Goal: Check status: Check status

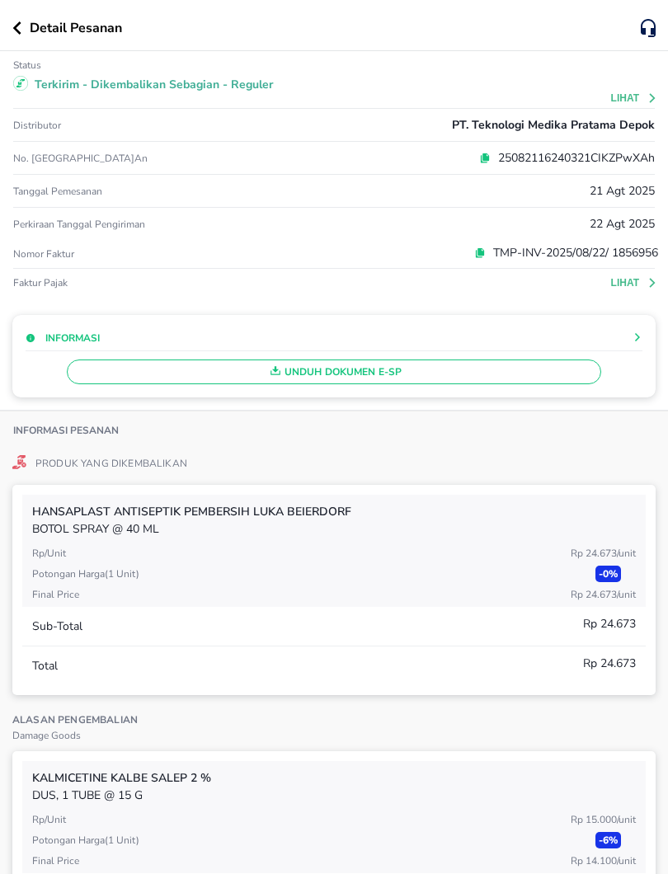
click at [21, 35] on div "Detail Pesanan" at bounding box center [326, 28] width 628 height 20
click at [17, 31] on icon "button" at bounding box center [17, 27] width 8 height 13
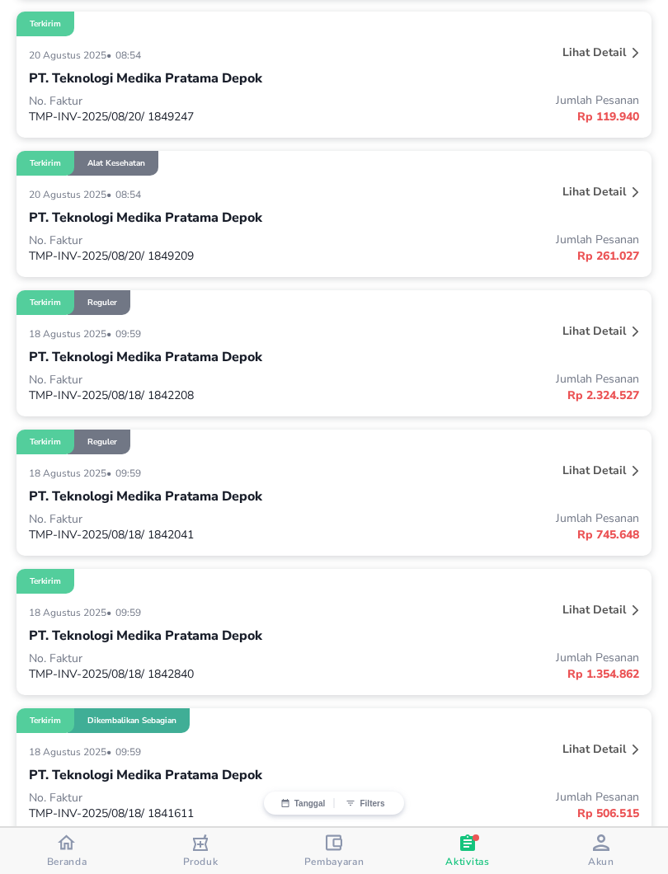
scroll to position [2579, 0]
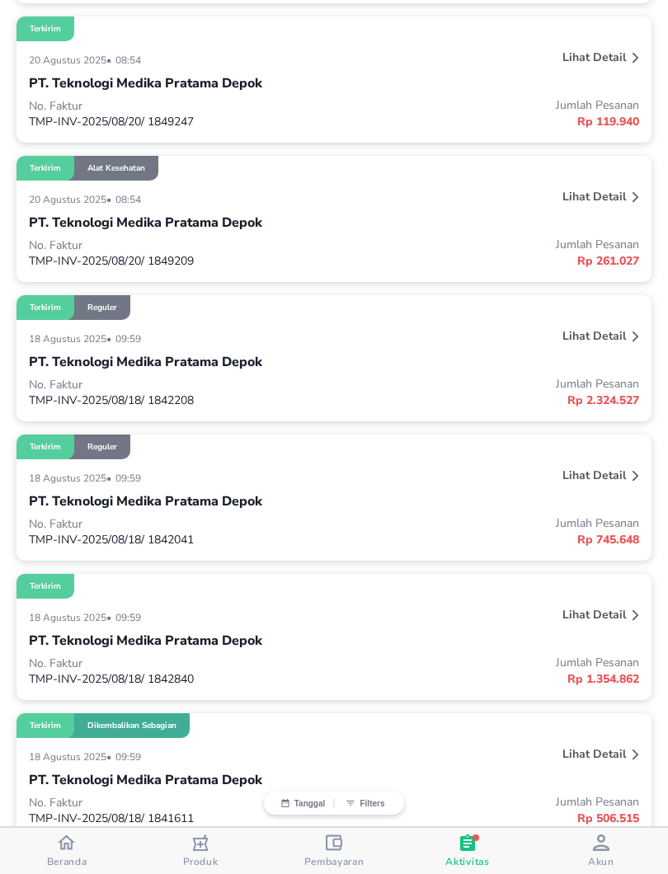
click at [205, 372] on p "PT. Teknologi Medika Pratama Depok" at bounding box center [145, 362] width 233 height 20
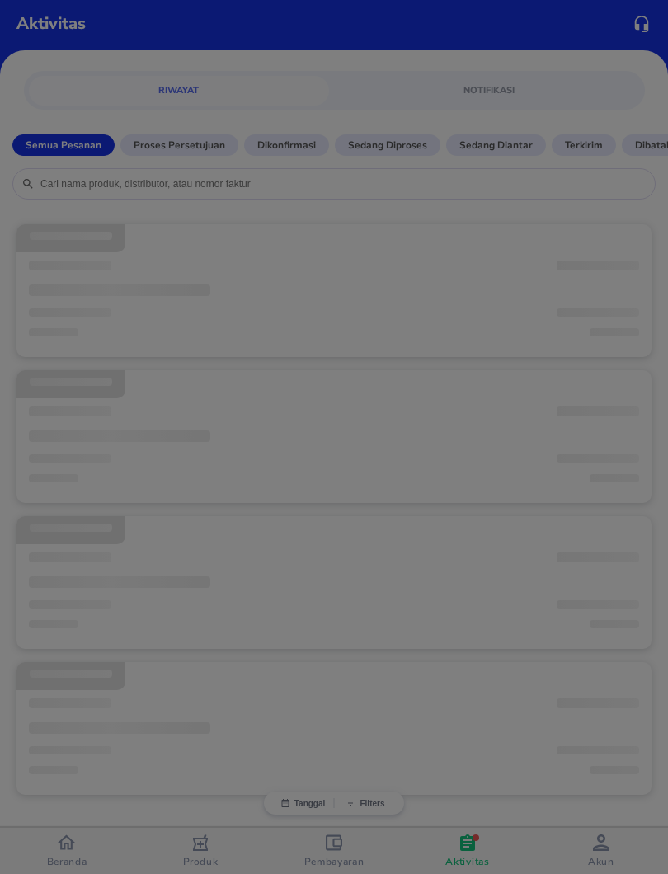
scroll to position [7, 0]
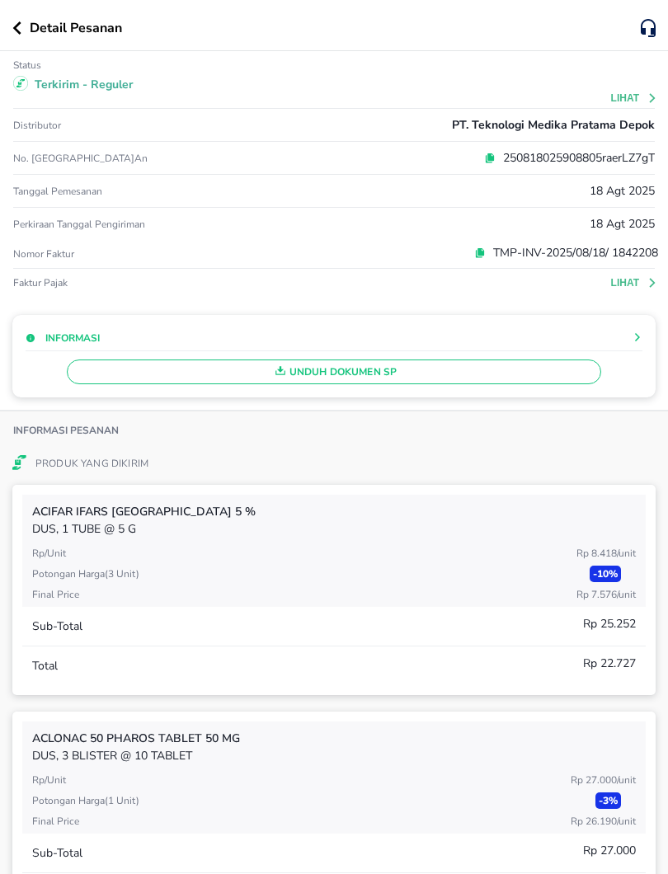
click at [635, 93] on button "Lihat" at bounding box center [634, 98] width 47 height 12
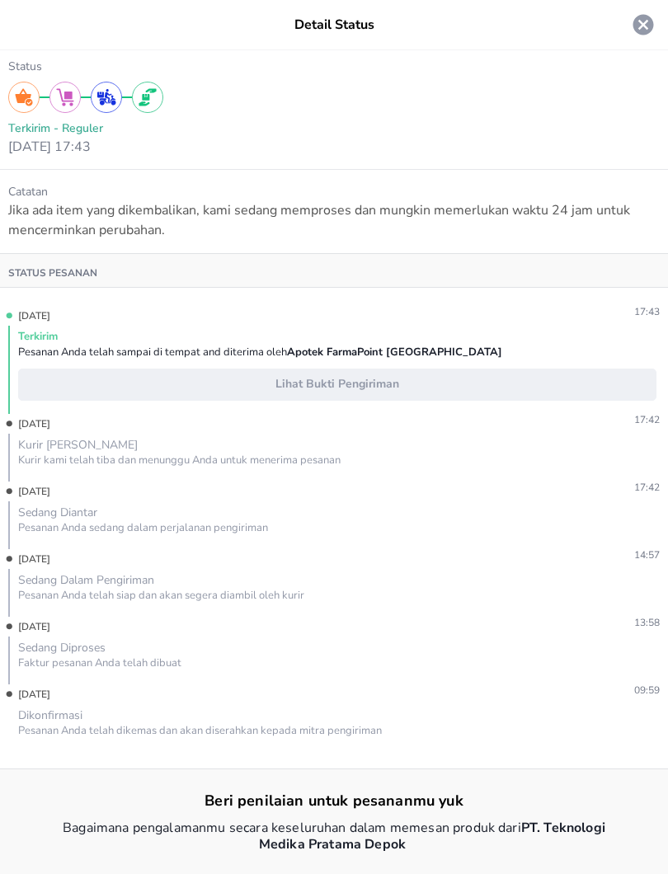
scroll to position [0, 0]
click at [640, 28] on icon at bounding box center [643, 24] width 25 height 25
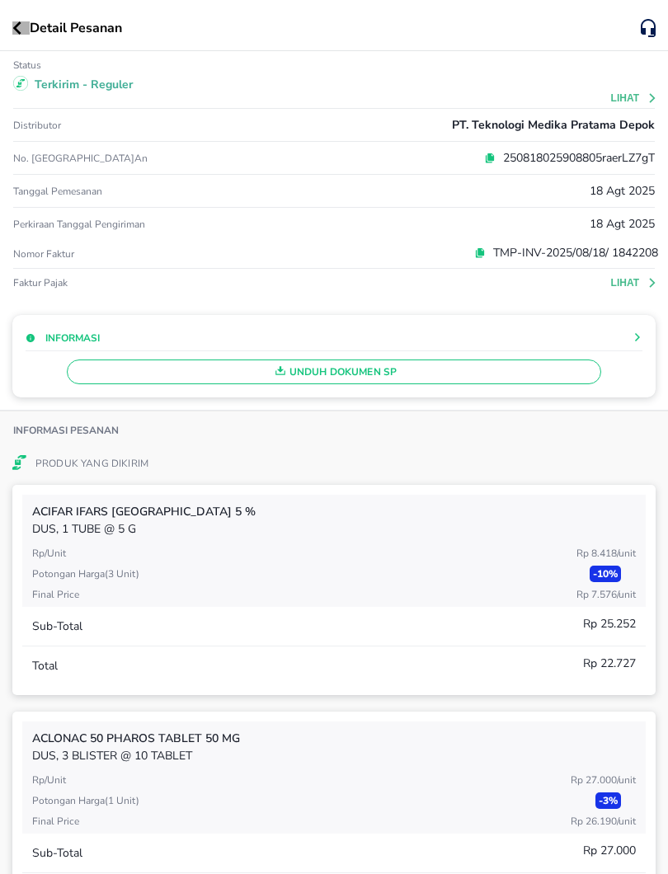
click at [13, 31] on icon "button" at bounding box center [16, 27] width 9 height 13
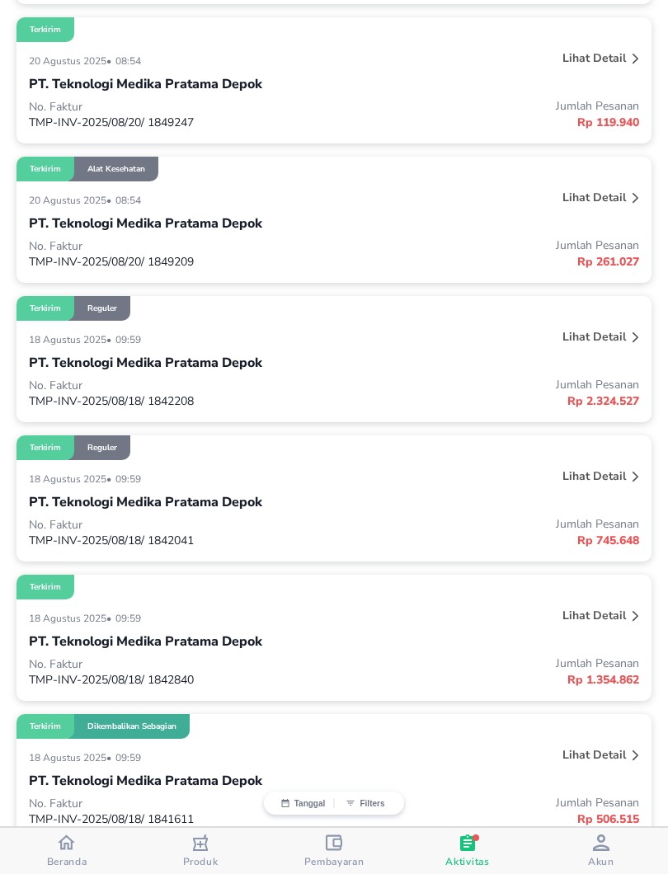
scroll to position [2578, 0]
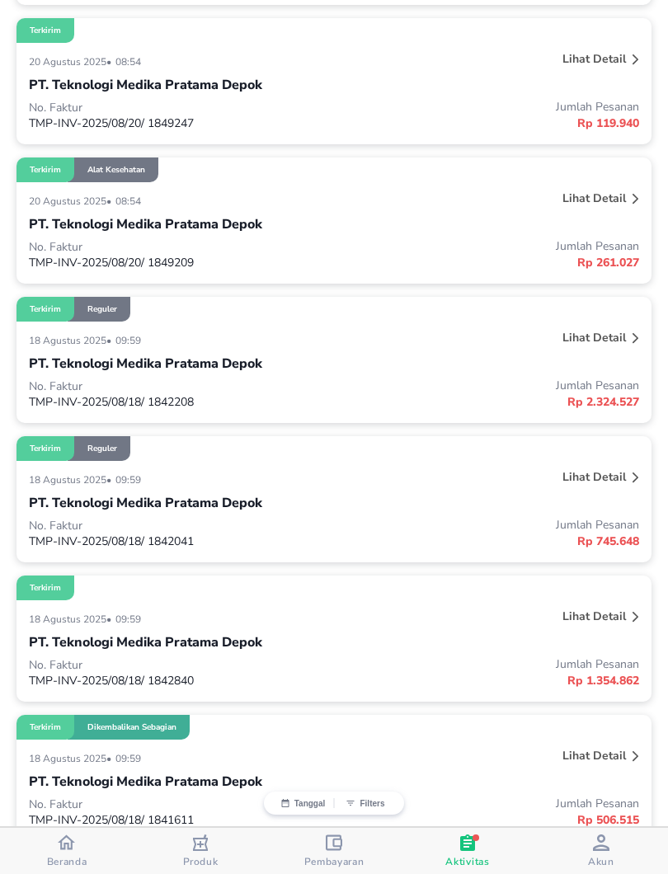
click at [181, 243] on p "No. Faktur" at bounding box center [181, 247] width 305 height 16
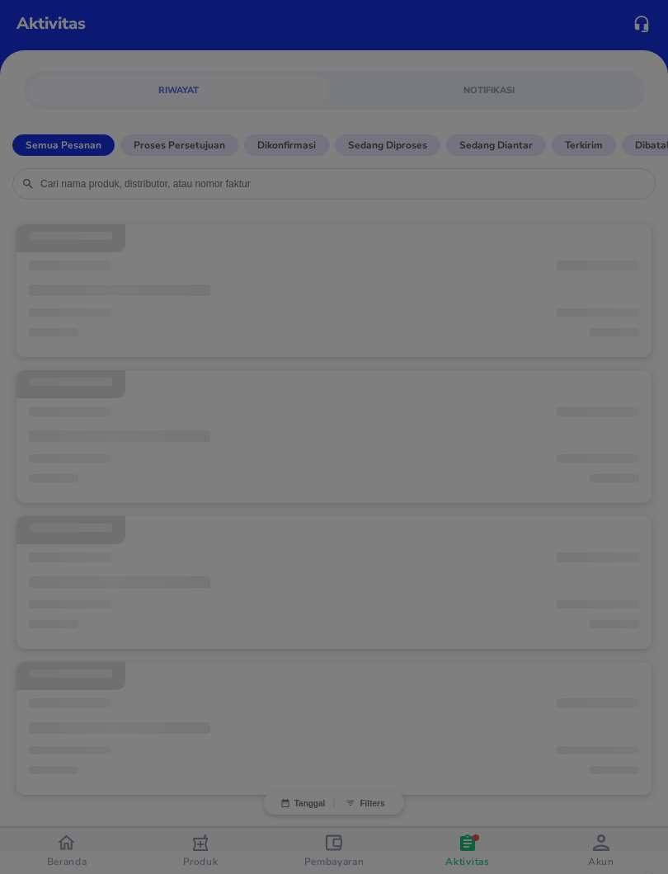
scroll to position [7, 0]
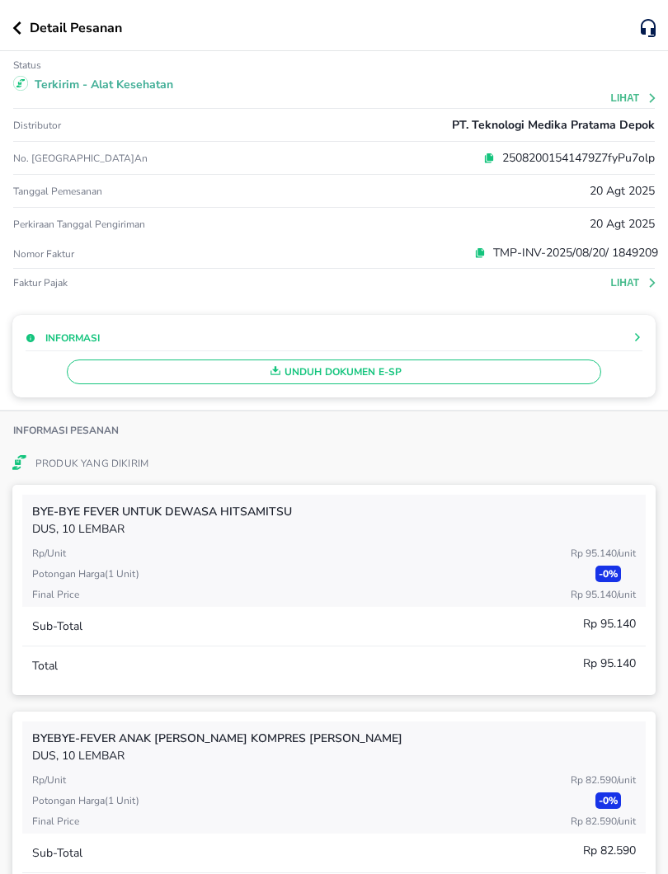
click at [642, 96] on button "Lihat" at bounding box center [634, 98] width 47 height 12
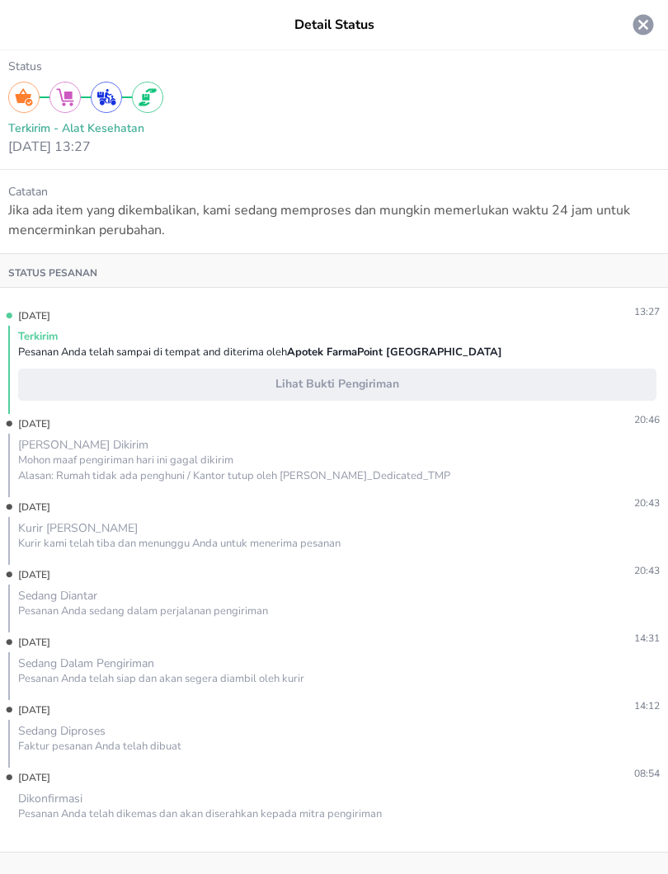
scroll to position [0, 0]
click at [635, 22] on icon at bounding box center [643, 25] width 21 height 21
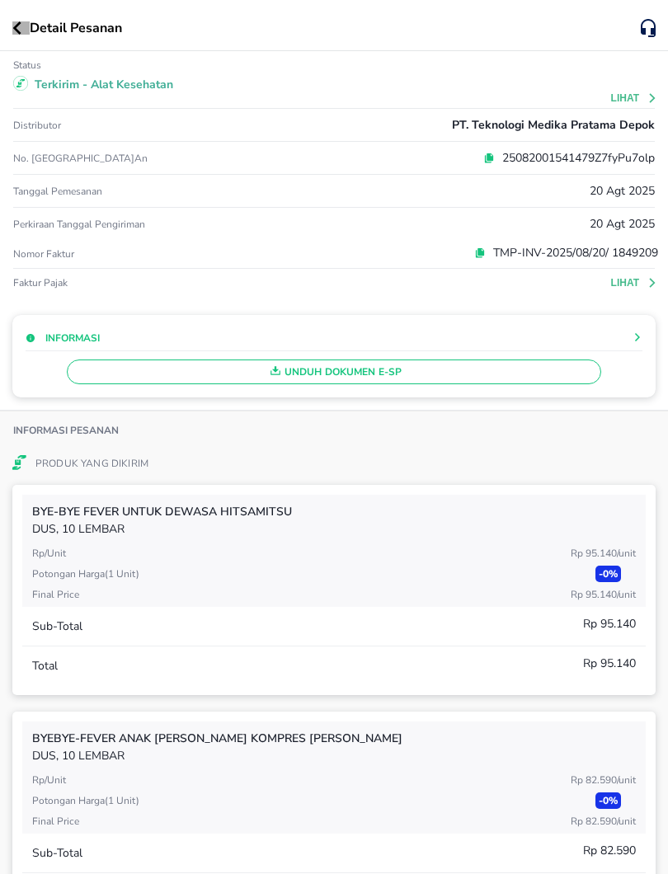
click at [12, 31] on icon "button" at bounding box center [16, 27] width 9 height 13
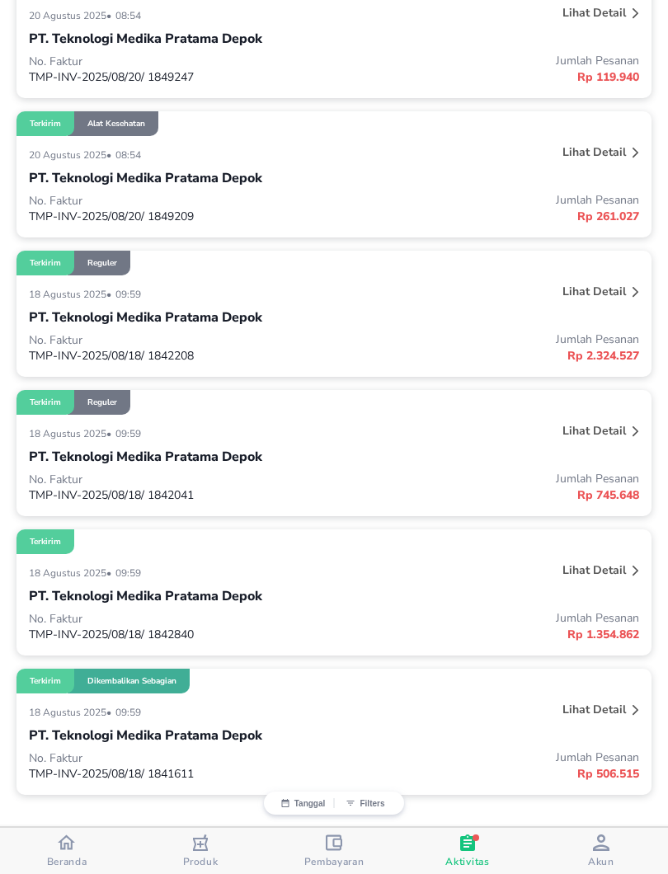
scroll to position [2628, 0]
click at [587, 567] on p "Lihat detail" at bounding box center [593, 570] width 63 height 16
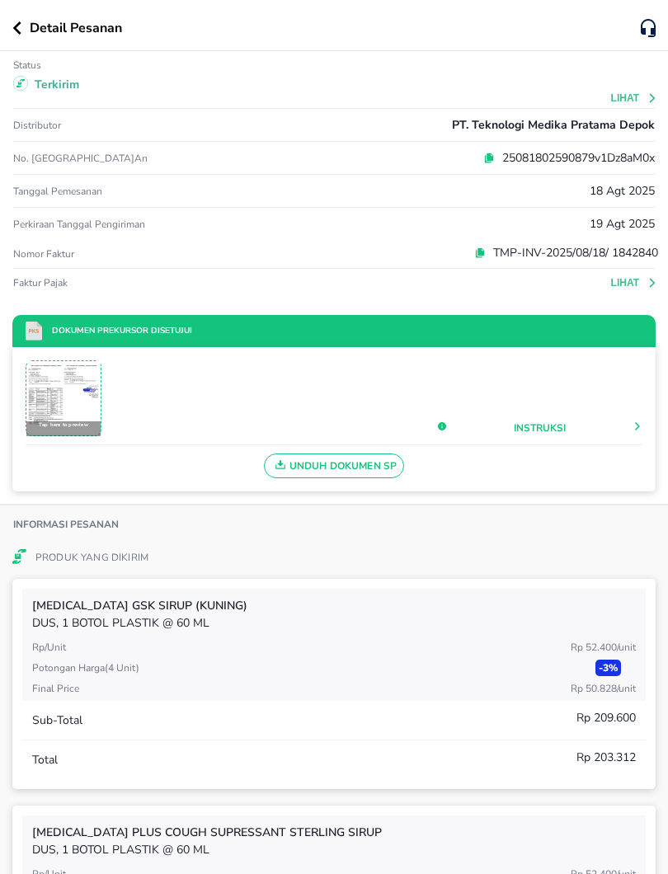
click at [639, 92] on div "Terkirim" at bounding box center [334, 86] width 648 height 26
click at [631, 101] on button "Lihat" at bounding box center [634, 98] width 47 height 12
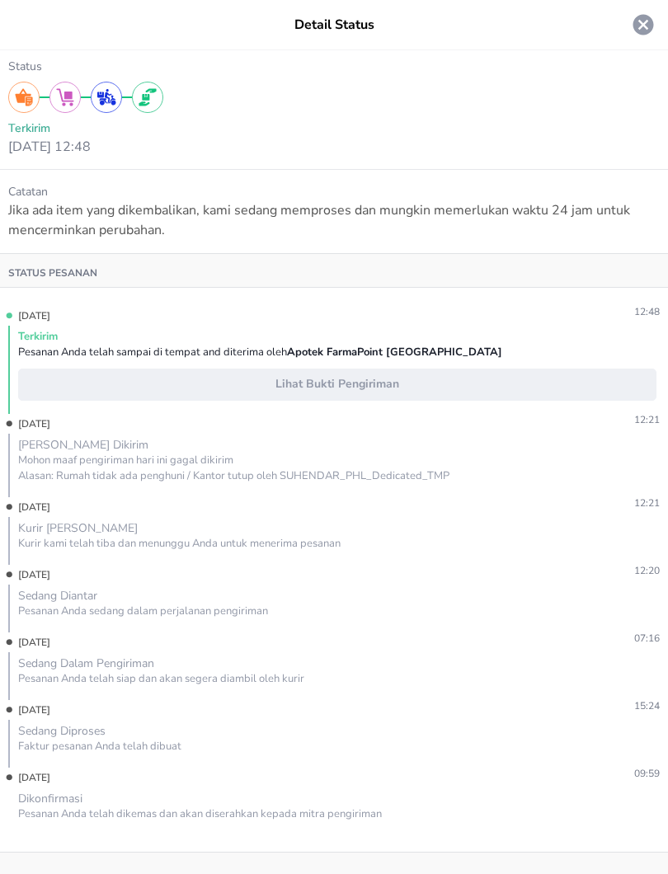
scroll to position [0, 0]
click at [637, 25] on icon at bounding box center [643, 25] width 21 height 21
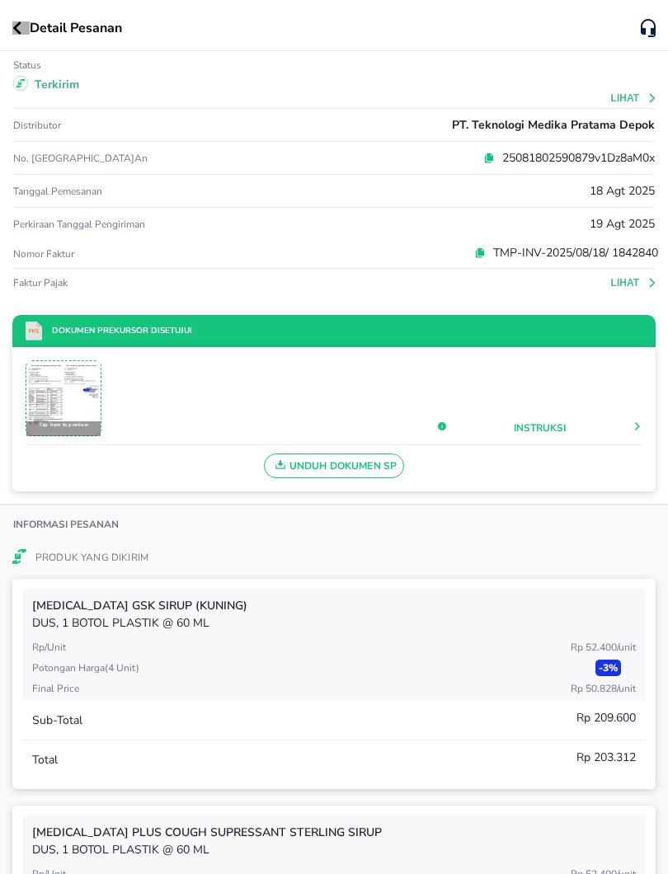
click at [16, 32] on icon "button" at bounding box center [16, 27] width 9 height 13
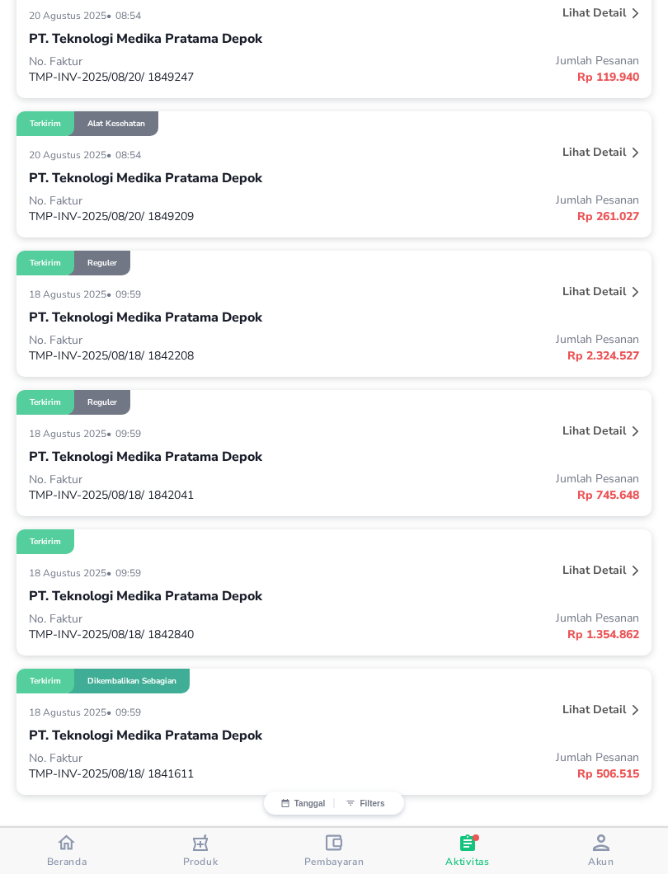
click at [586, 706] on p "Lihat detail" at bounding box center [593, 710] width 63 height 16
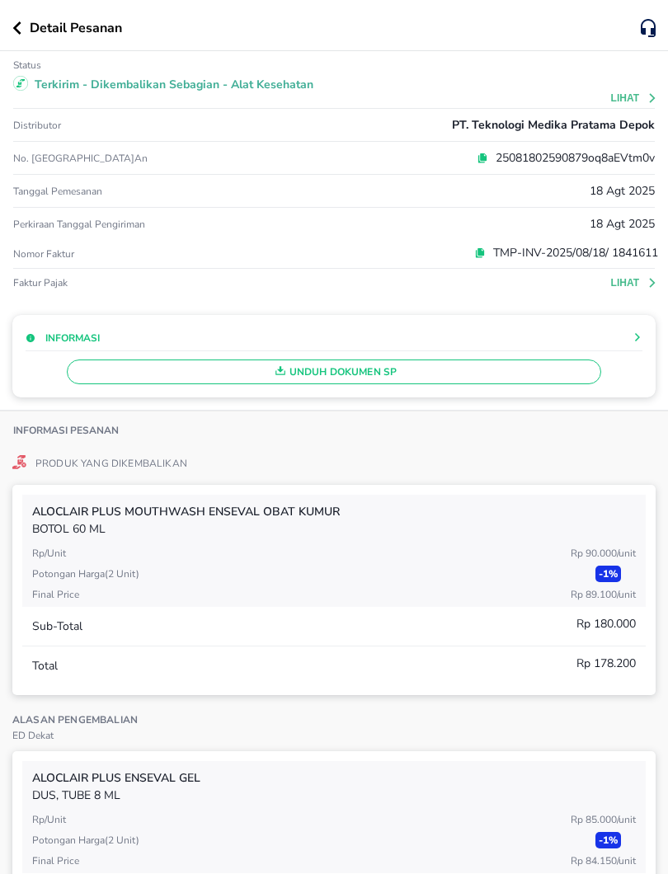
click at [613, 96] on button "Lihat" at bounding box center [634, 98] width 47 height 12
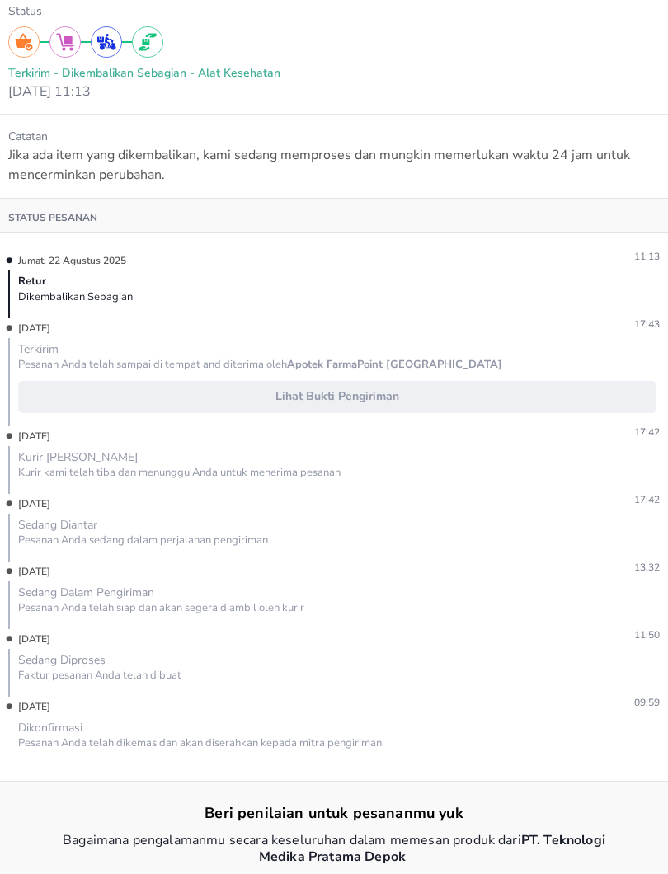
scroll to position [56, 0]
drag, startPoint x: 608, startPoint y: 570, endPoint x: 20, endPoint y: 570, distance: 588.6
click at [19, 570] on div "[DATE] 13:32" at bounding box center [333, 571] width 651 height 25
click at [20, 570] on p "[DATE]" at bounding box center [29, 571] width 42 height 25
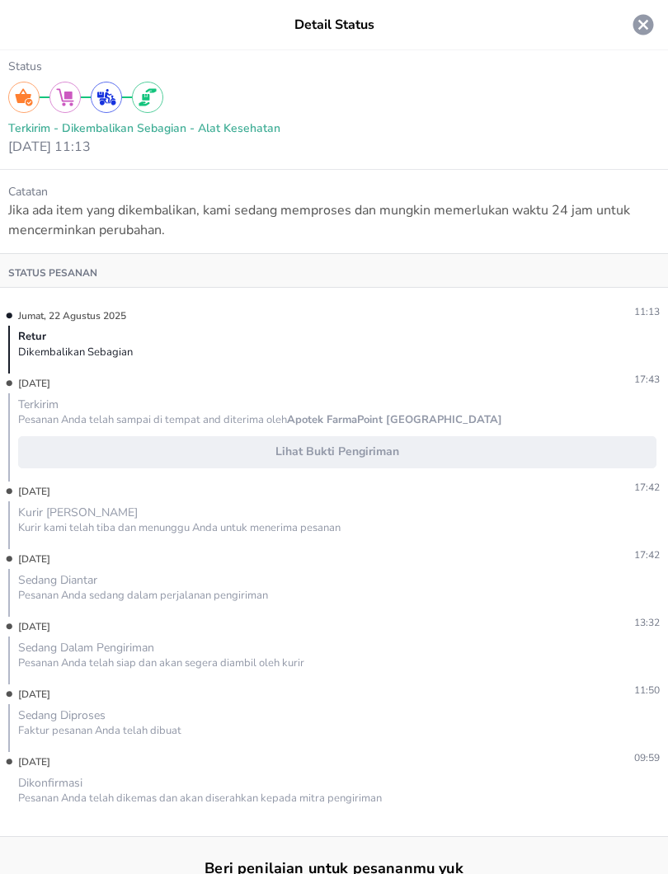
scroll to position [0, 0]
click at [644, 21] on icon at bounding box center [643, 25] width 21 height 21
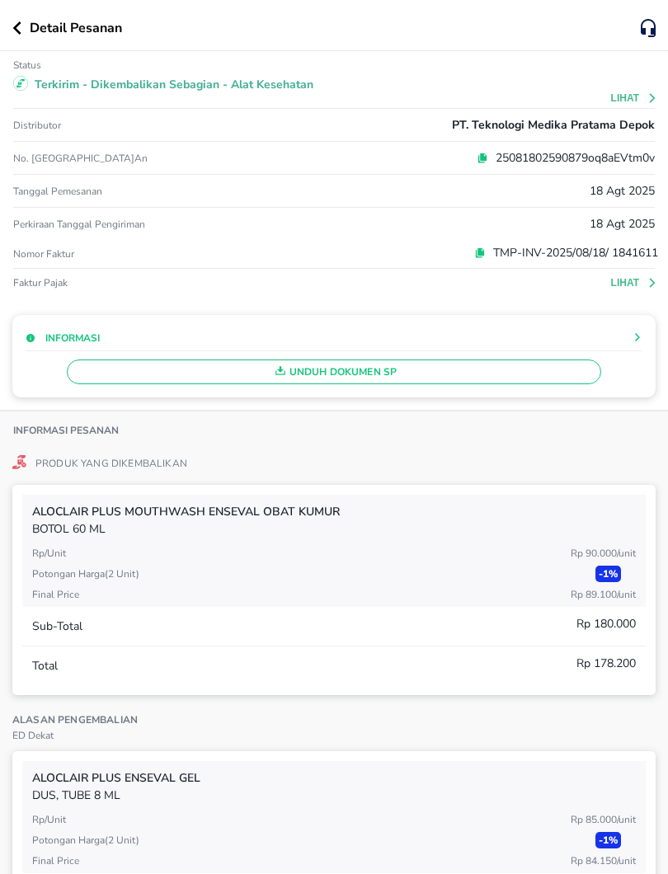
click at [16, 31] on icon "button" at bounding box center [17, 27] width 8 height 13
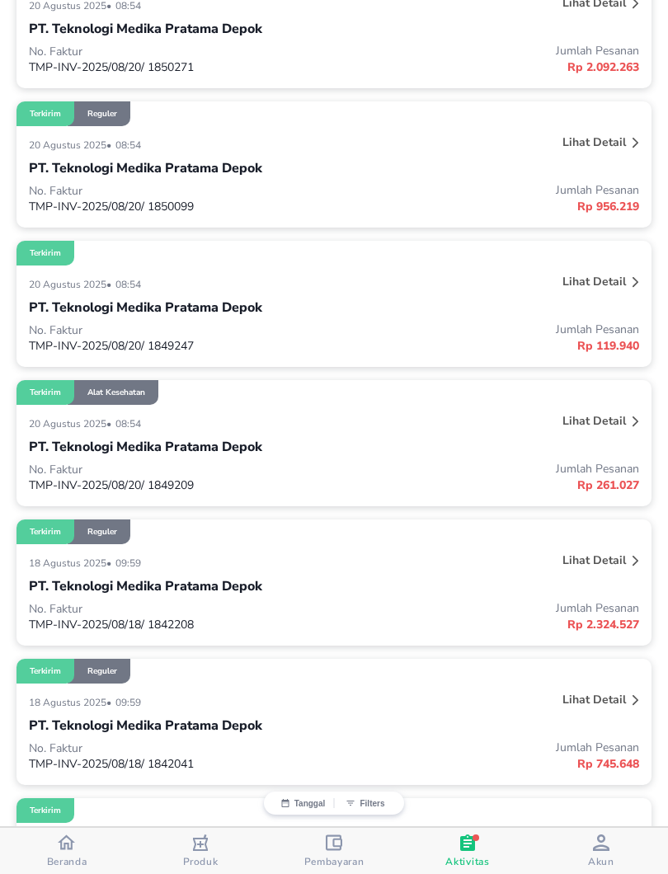
scroll to position [2352, 0]
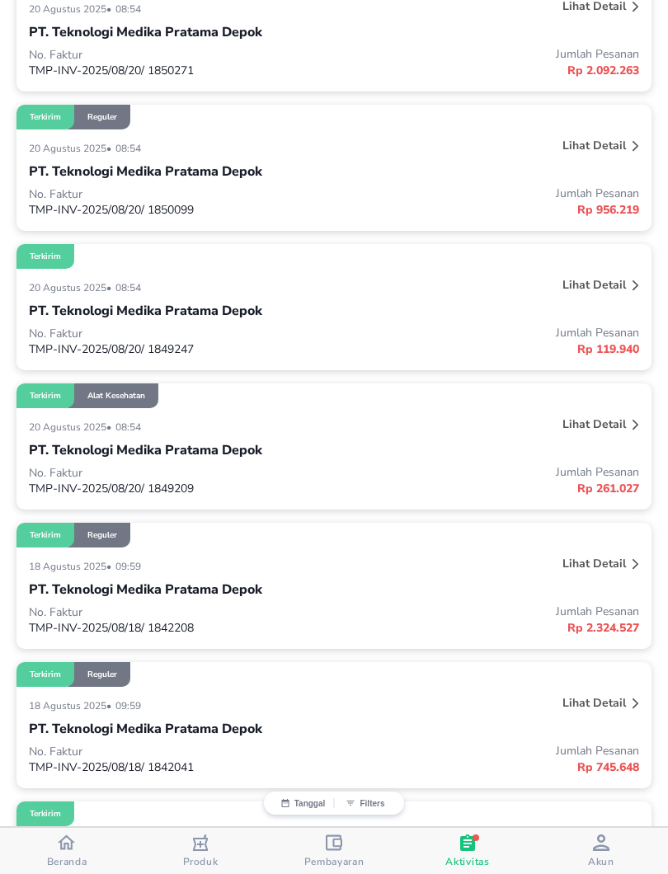
click at [578, 291] on p "Lihat detail" at bounding box center [593, 285] width 63 height 16
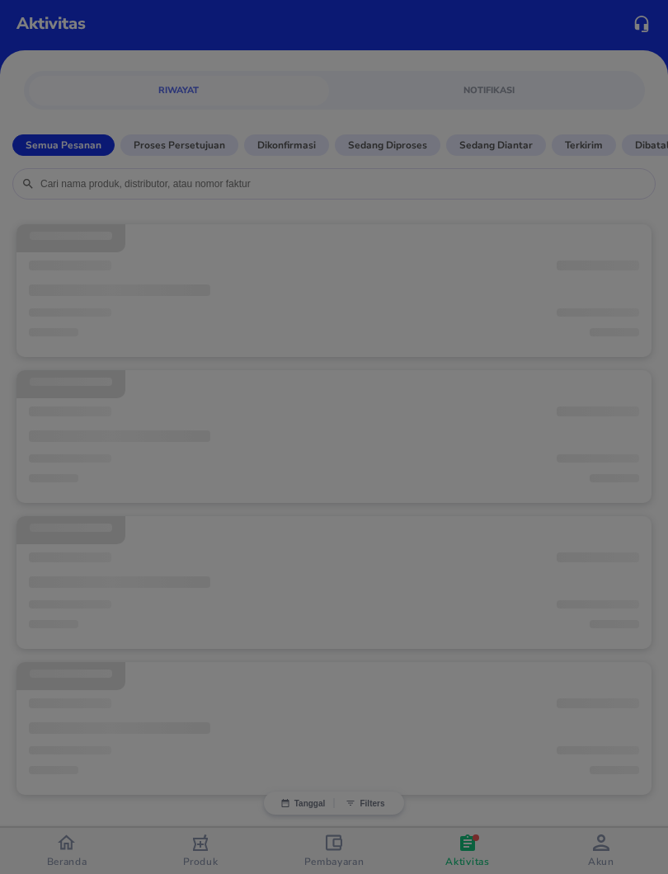
scroll to position [7, 0]
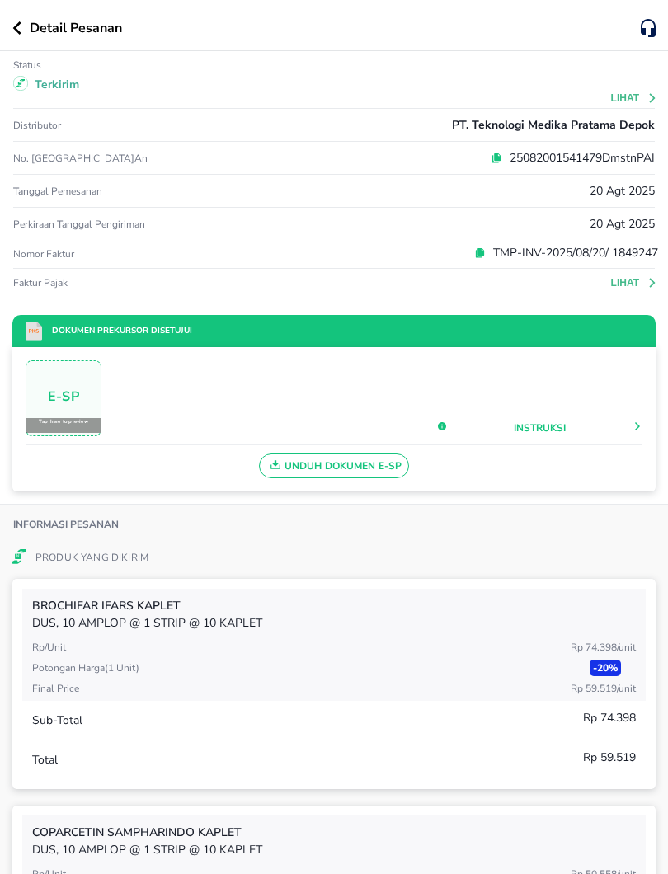
click at [19, 26] on icon "button" at bounding box center [16, 27] width 9 height 13
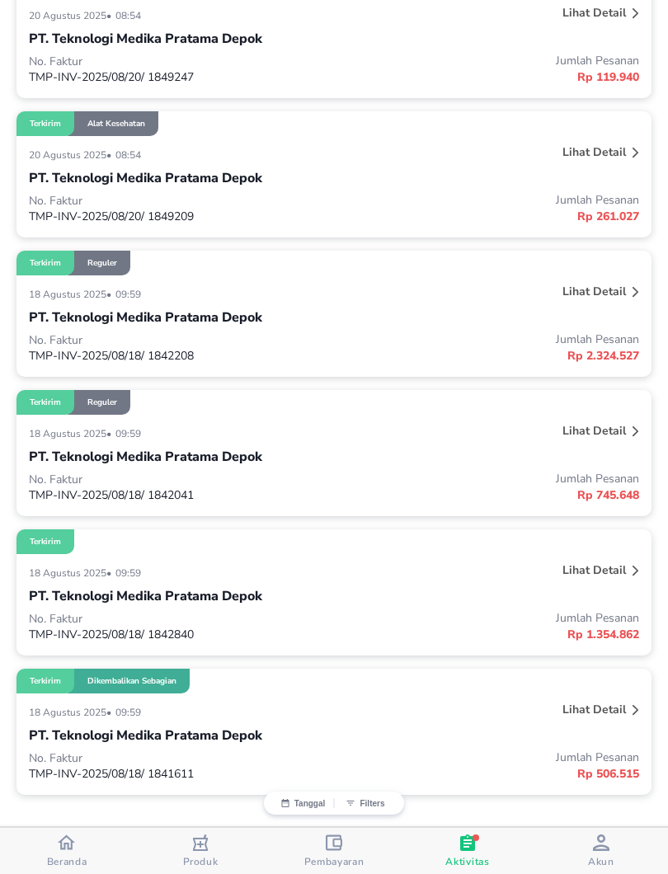
scroll to position [2628, 0]
click at [393, 497] on p "Rp 745.648" at bounding box center [486, 494] width 305 height 17
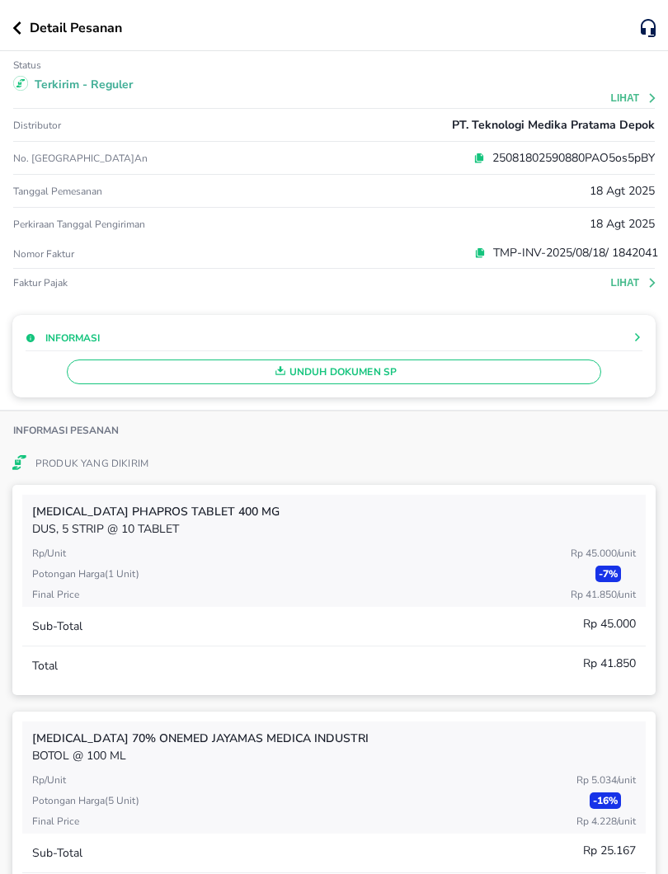
click at [7, 28] on div "Detail Pesanan" at bounding box center [334, 25] width 668 height 51
click at [13, 28] on icon "button" at bounding box center [17, 27] width 8 height 13
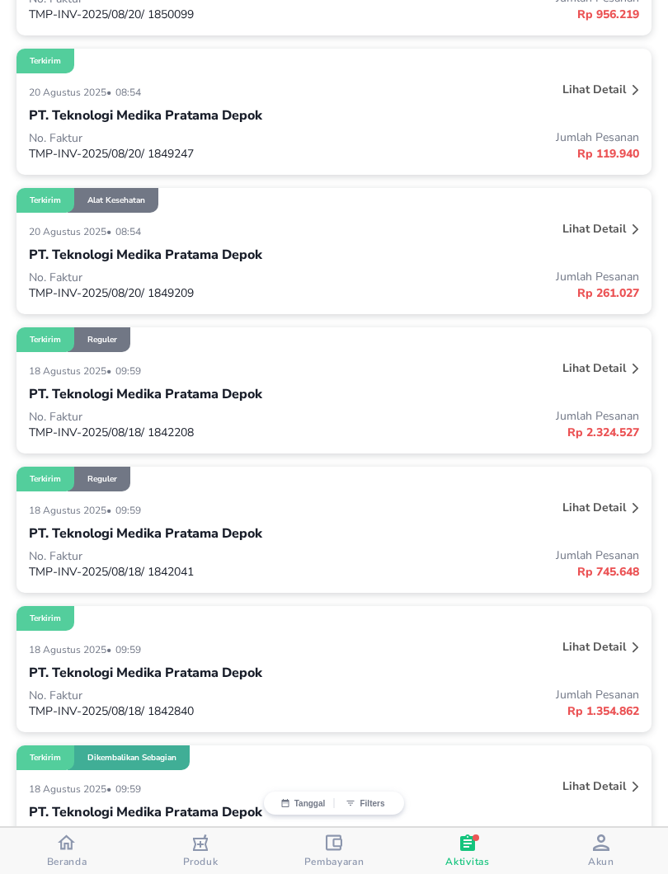
scroll to position [2540, 0]
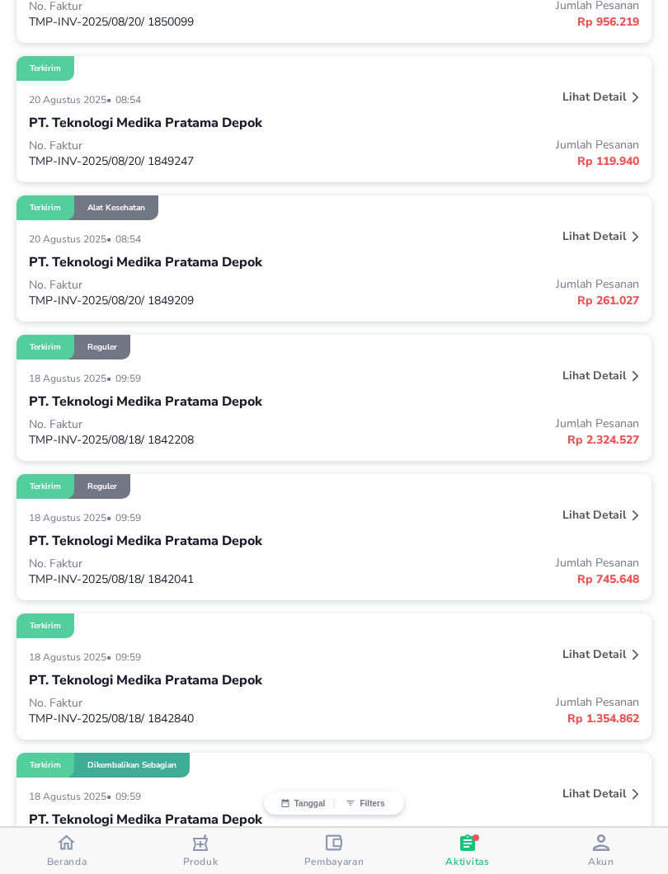
click at [594, 523] on p "Lihat detail" at bounding box center [593, 515] width 63 height 16
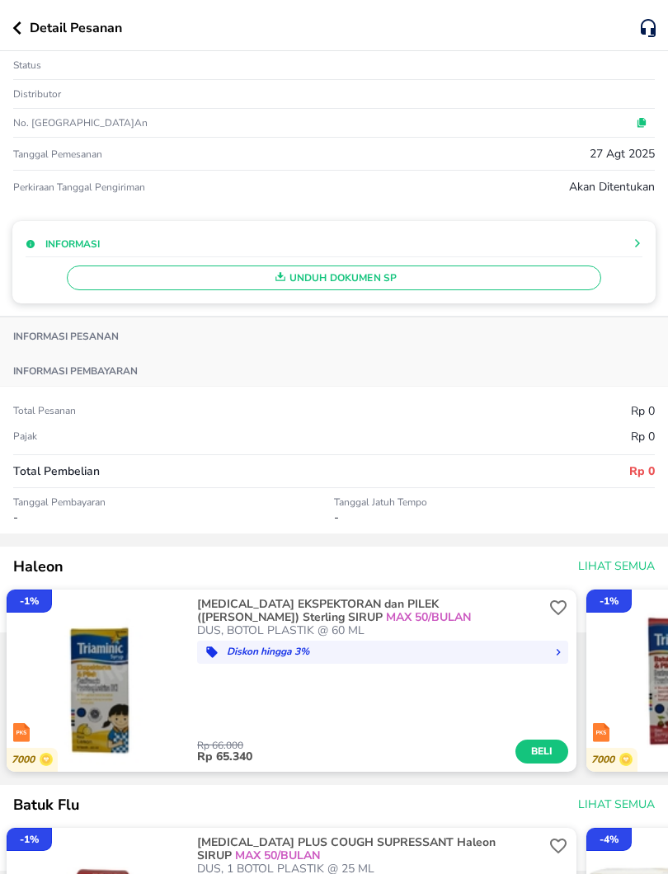
click at [586, 61] on div "Status" at bounding box center [333, 65] width 641 height 13
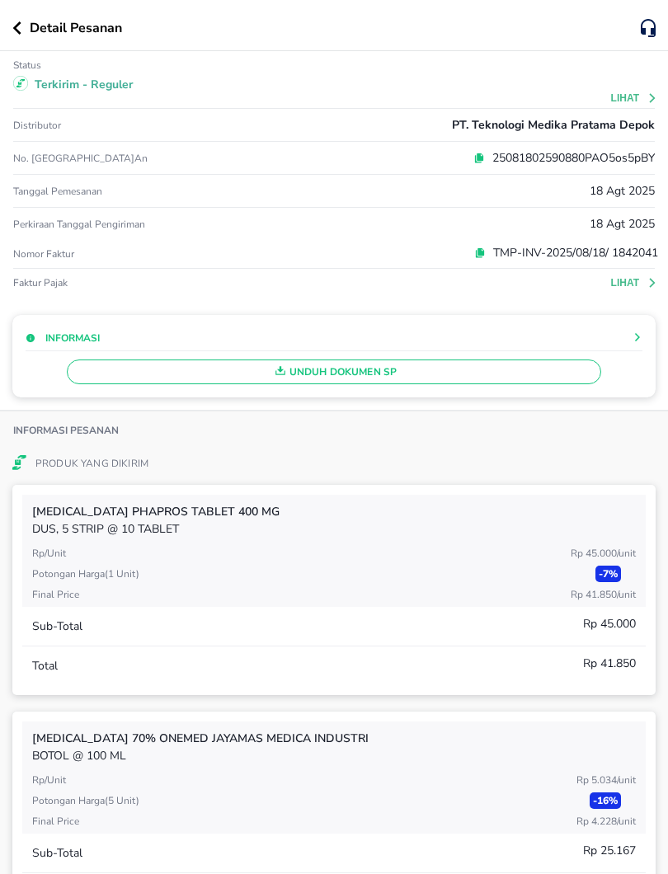
click at [627, 96] on button "Lihat" at bounding box center [634, 98] width 47 height 12
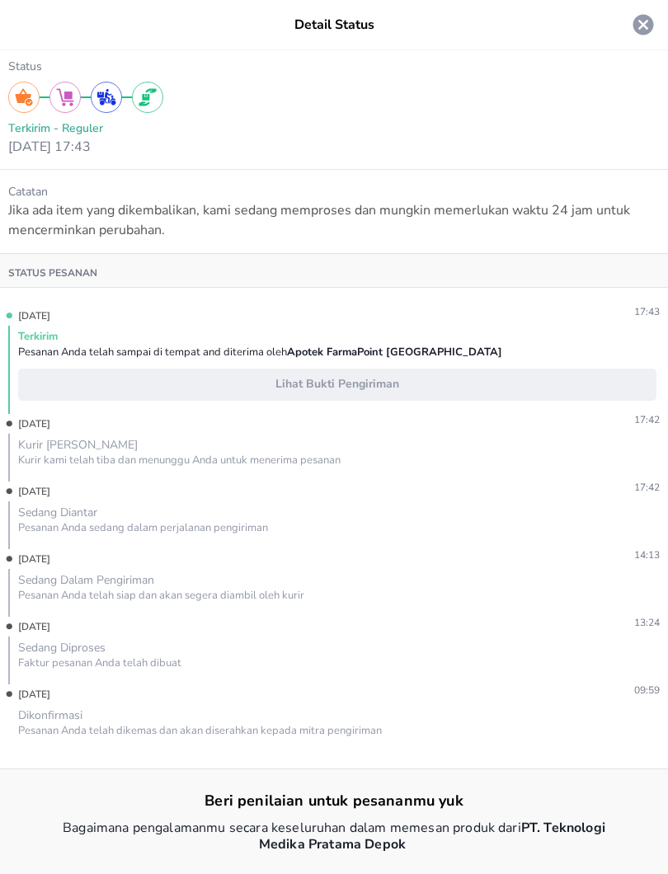
click at [638, 32] on icon at bounding box center [643, 25] width 21 height 21
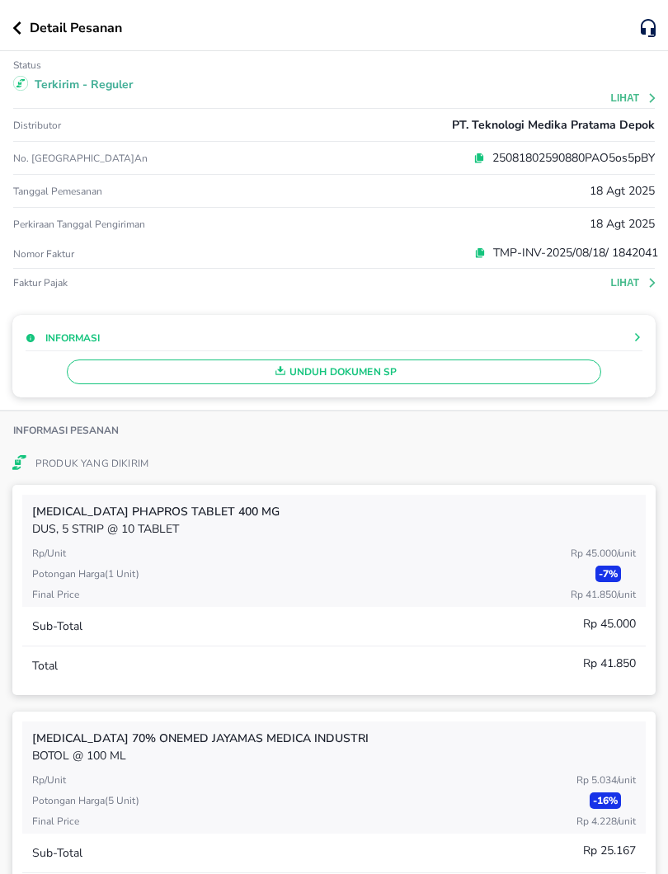
click at [19, 35] on div "Detail Pesanan" at bounding box center [326, 28] width 628 height 20
click at [17, 26] on icon "button" at bounding box center [17, 27] width 8 height 13
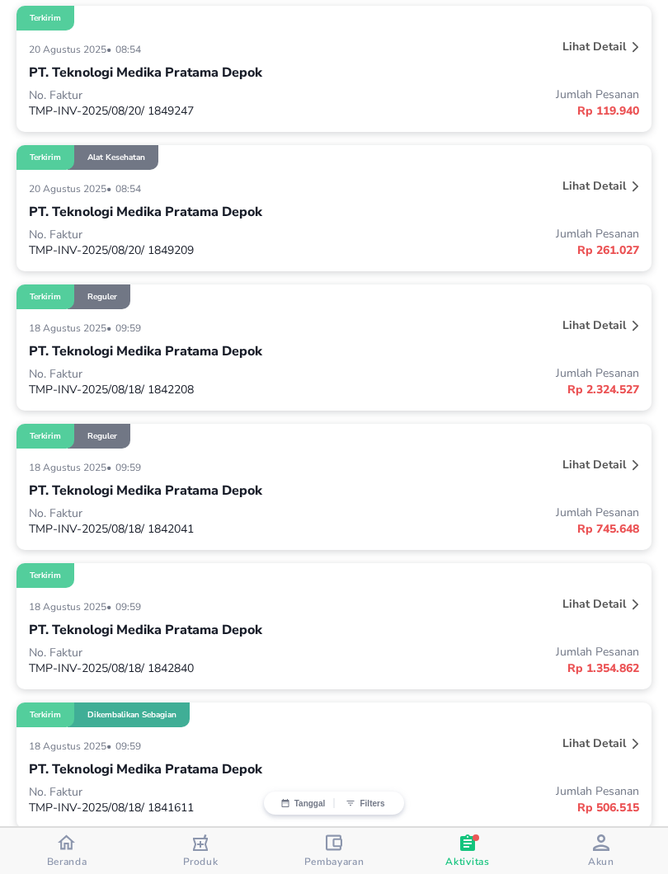
scroll to position [2587, 0]
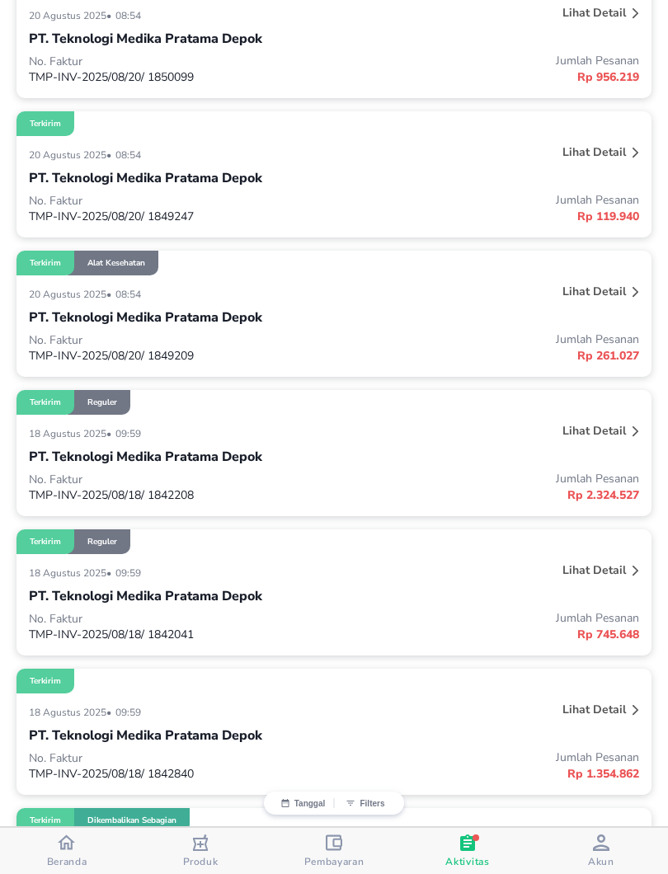
scroll to position [2481, 0]
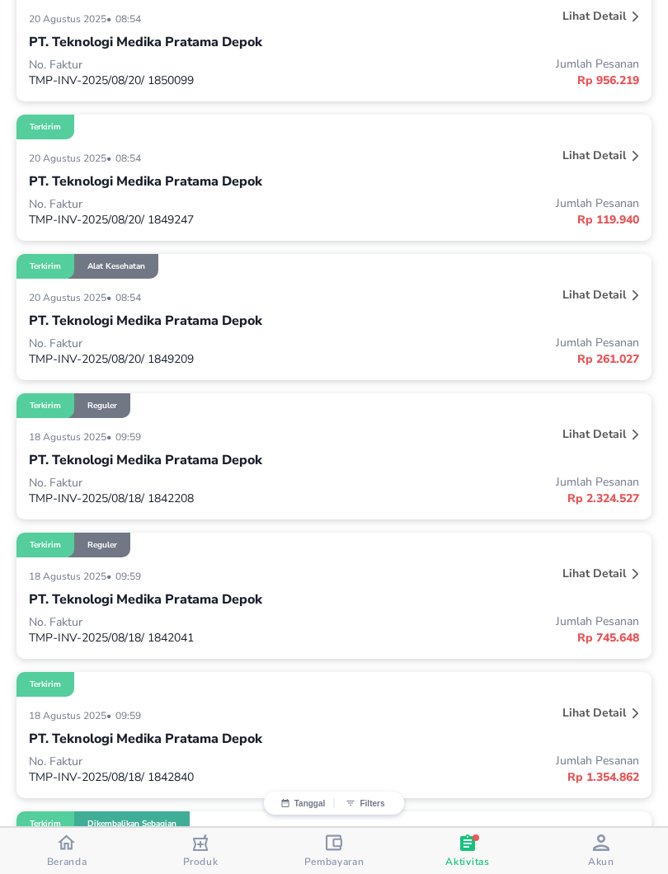
click at [599, 300] on p "Lihat detail" at bounding box center [593, 295] width 63 height 16
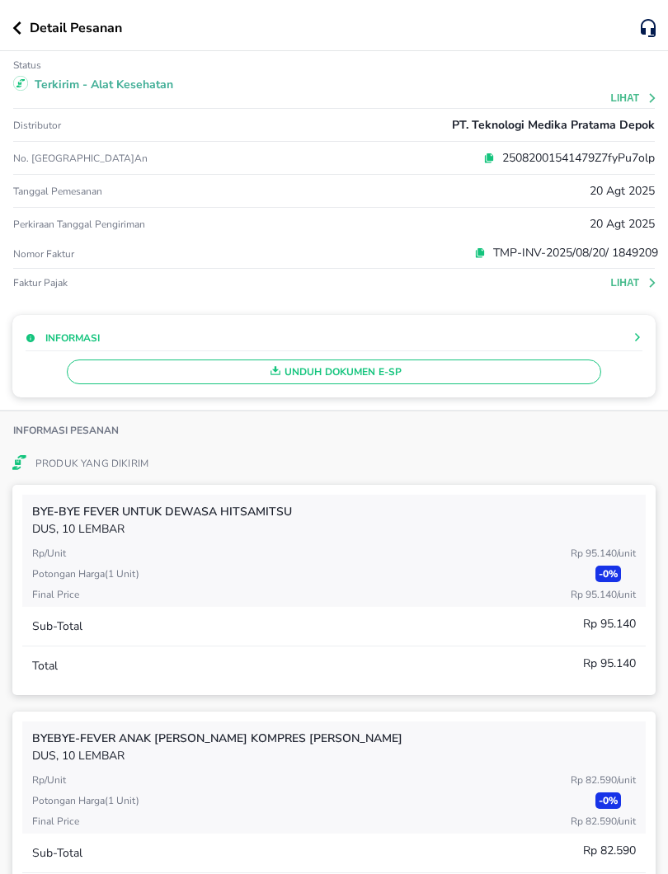
click at [617, 106] on div "Status Terkirim - Alat Kesehatan Lihat" at bounding box center [333, 80] width 641 height 58
click at [618, 103] on button "Lihat" at bounding box center [634, 98] width 47 height 12
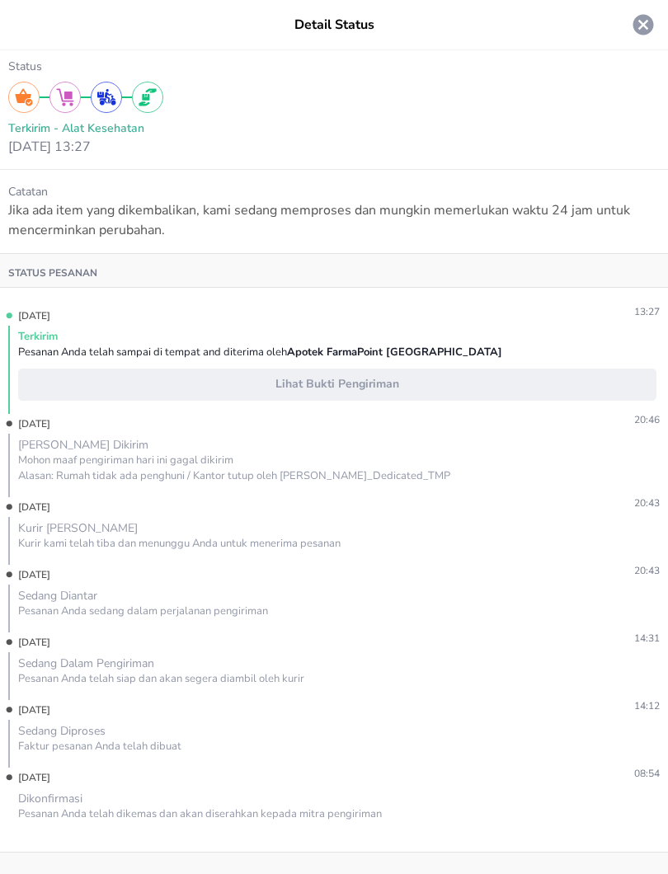
scroll to position [0, 0]
click at [641, 25] on icon at bounding box center [643, 25] width 21 height 21
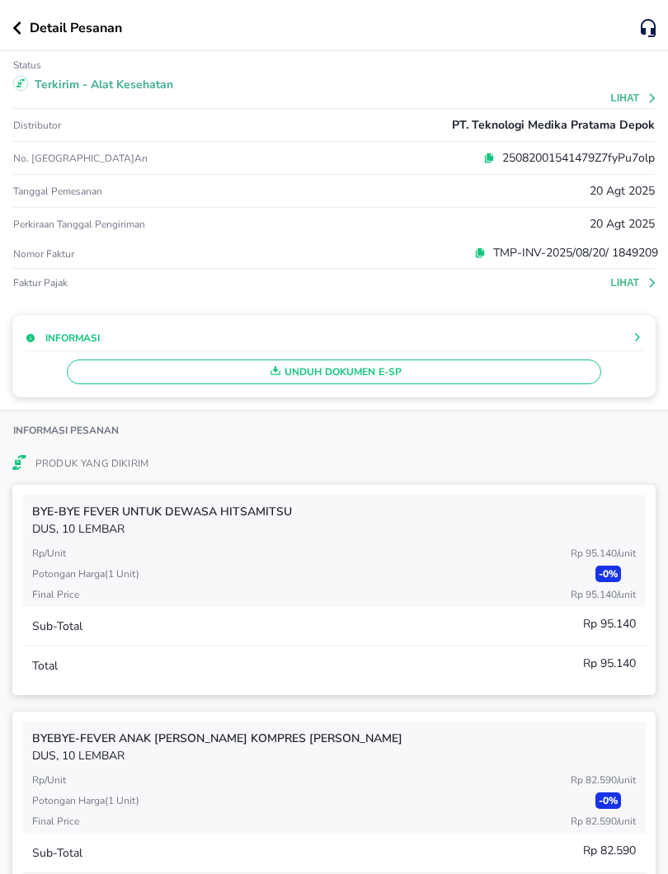
click at [20, 35] on div "Detail Pesanan" at bounding box center [326, 28] width 628 height 20
click at [21, 31] on icon "button" at bounding box center [16, 27] width 9 height 13
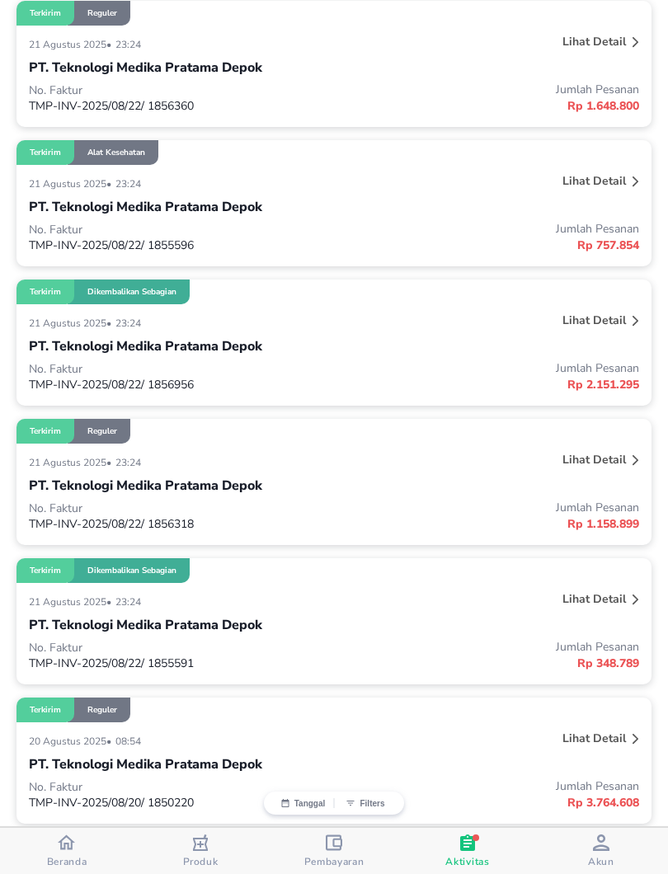
scroll to position [1335, 0]
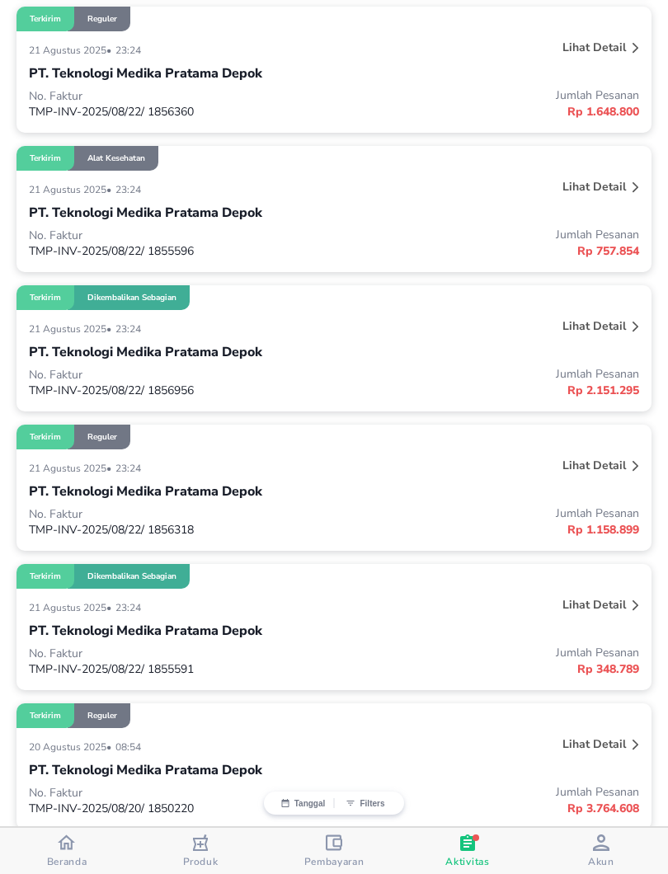
click at [593, 331] on p "Lihat detail" at bounding box center [593, 326] width 63 height 16
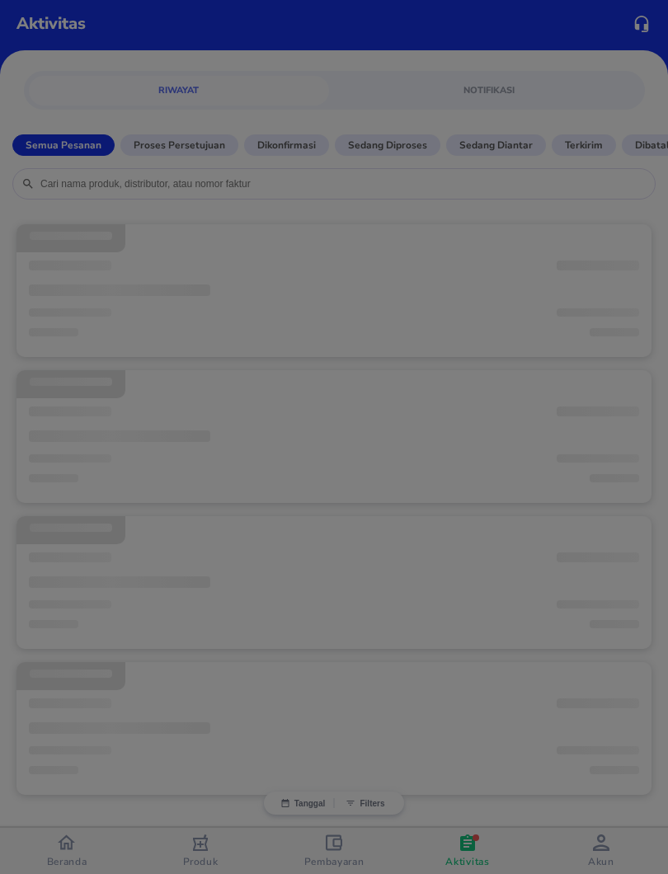
scroll to position [7, 0]
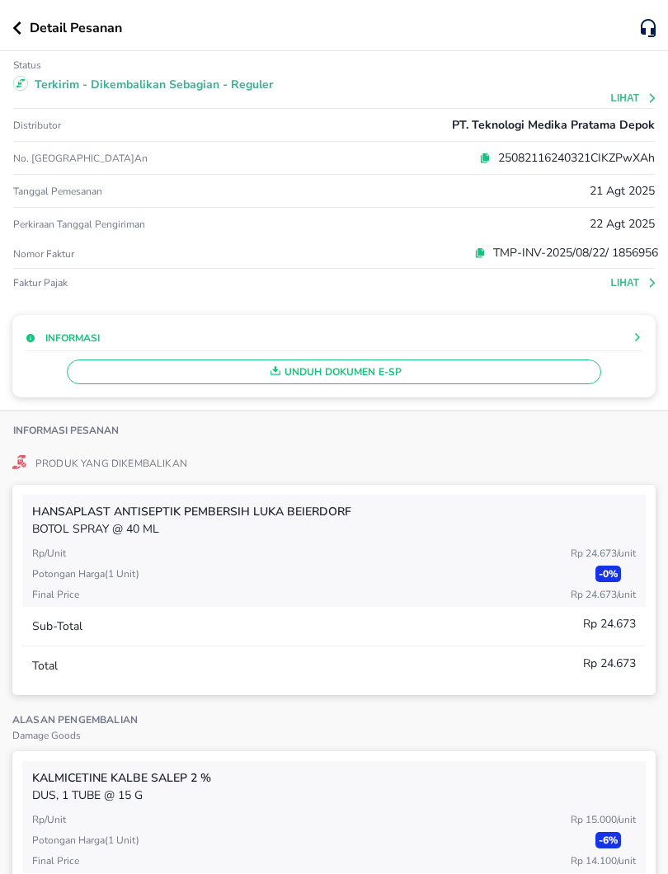
click at [622, 106] on div "Status Terkirim - Dikembalikan Sebagian - Reguler Lihat" at bounding box center [333, 80] width 641 height 58
click at [621, 101] on button "Lihat" at bounding box center [634, 98] width 47 height 12
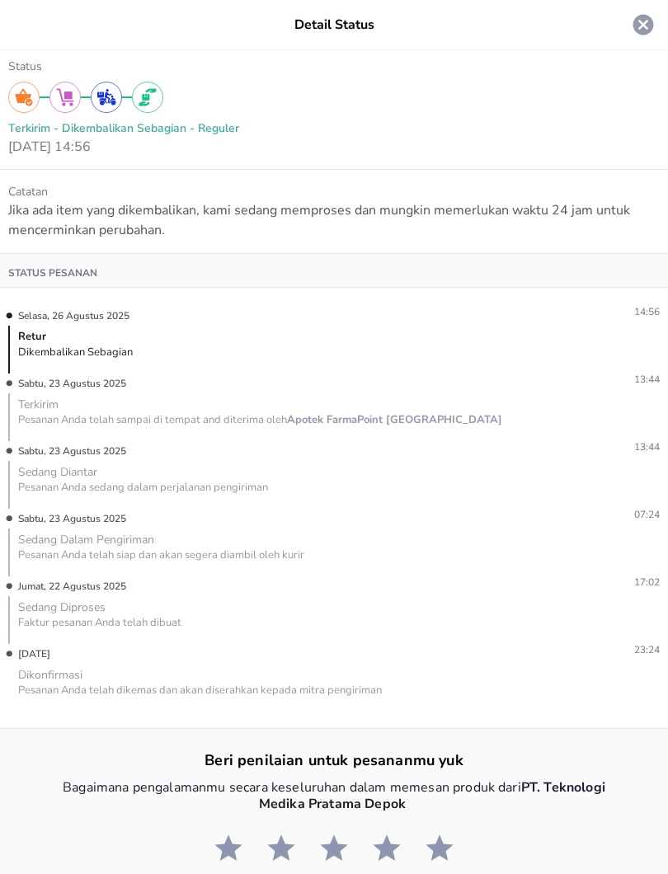
click at [642, 21] on icon at bounding box center [643, 25] width 21 height 21
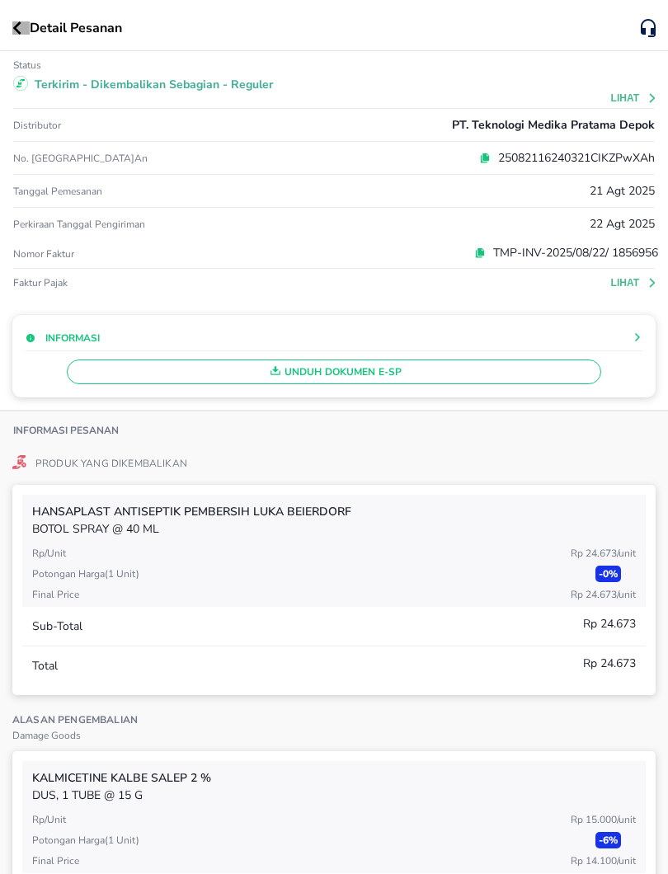
click at [13, 21] on icon "button" at bounding box center [16, 27] width 9 height 13
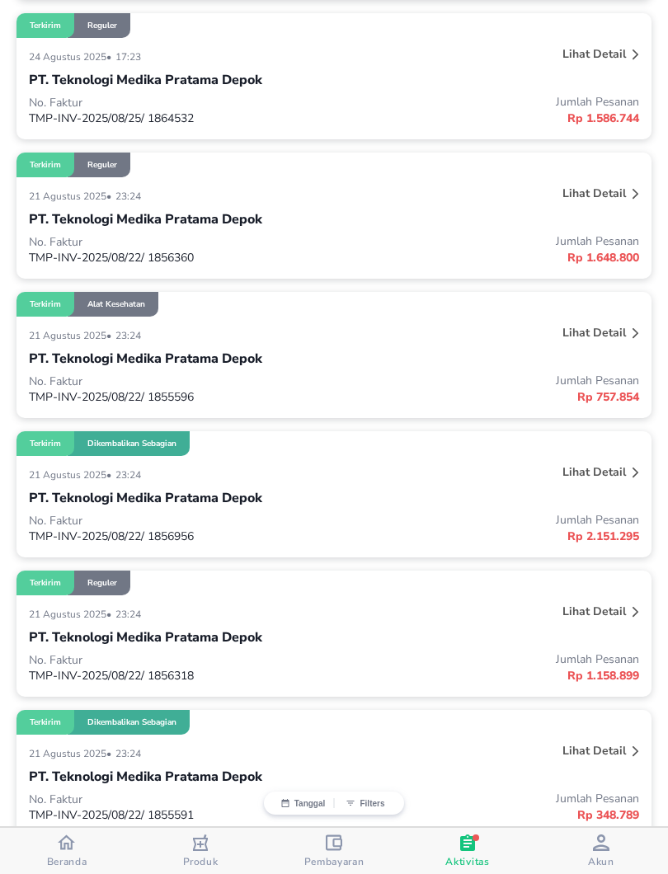
scroll to position [1196, 0]
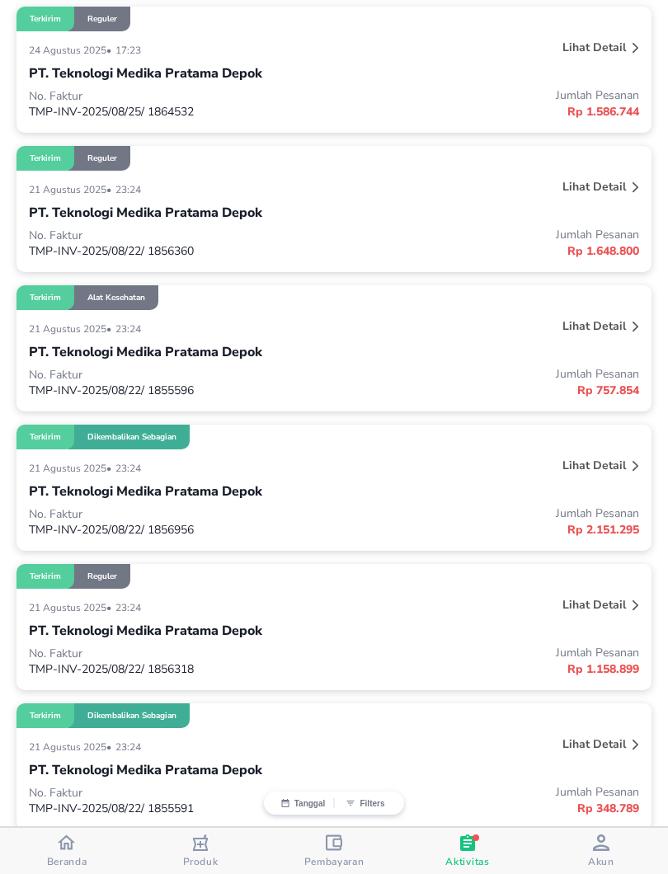
click at [599, 190] on p "Lihat detail" at bounding box center [593, 187] width 63 height 16
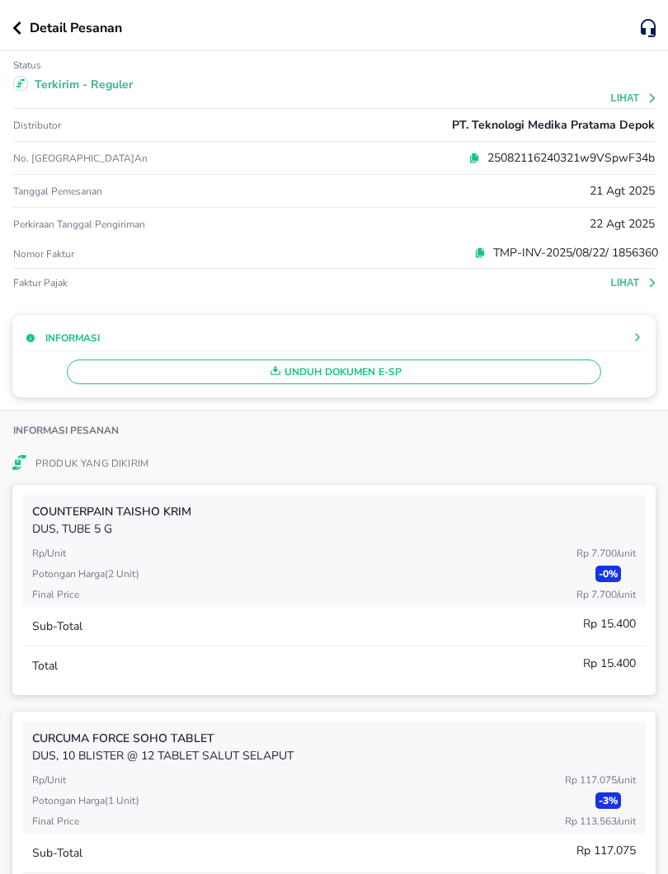
click at [623, 100] on button "Lihat" at bounding box center [634, 98] width 47 height 12
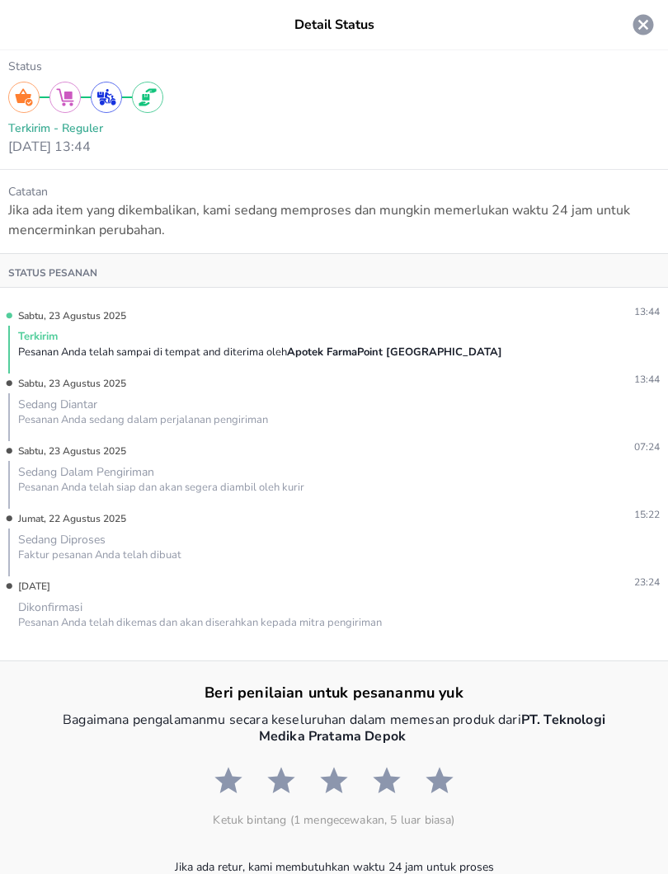
click at [645, 30] on icon at bounding box center [643, 25] width 21 height 21
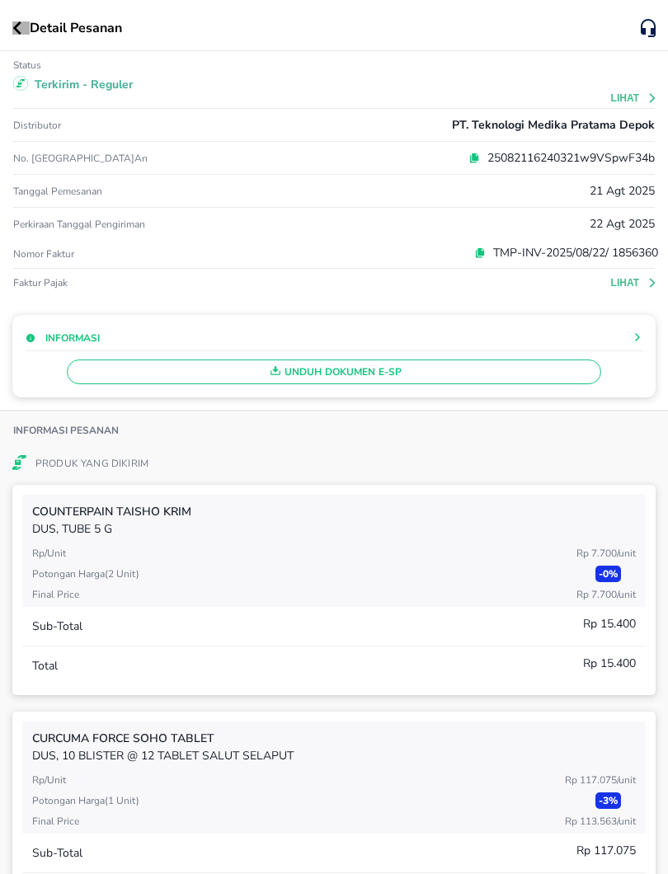
click at [21, 29] on icon "button" at bounding box center [16, 27] width 9 height 13
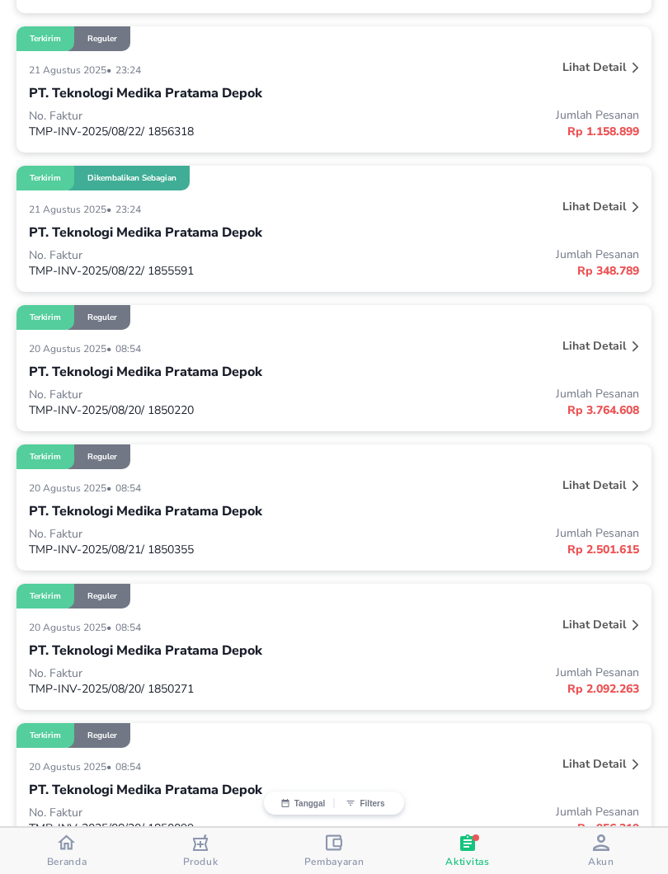
scroll to position [1733, 0]
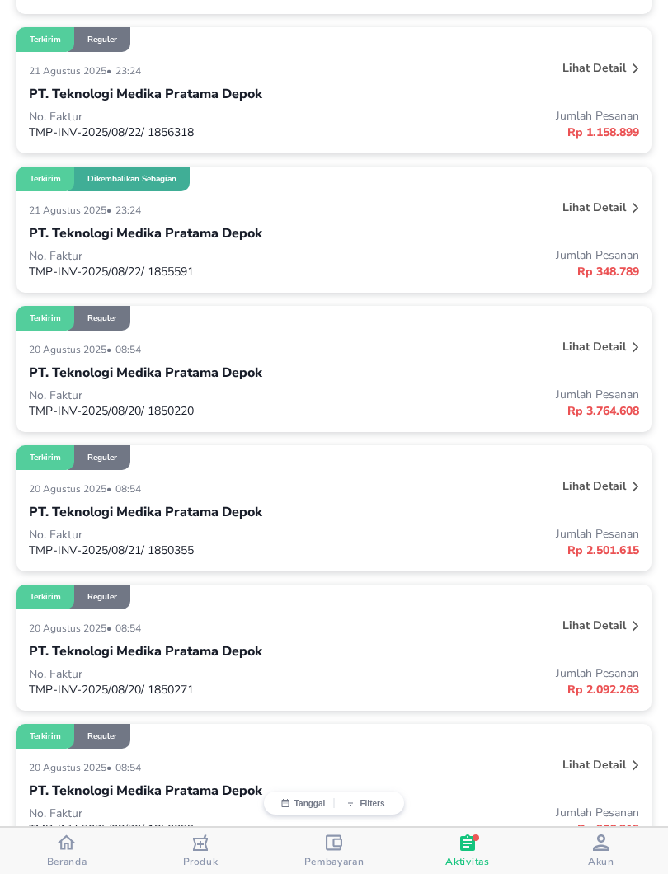
click at [601, 213] on p "Lihat detail" at bounding box center [593, 207] width 63 height 16
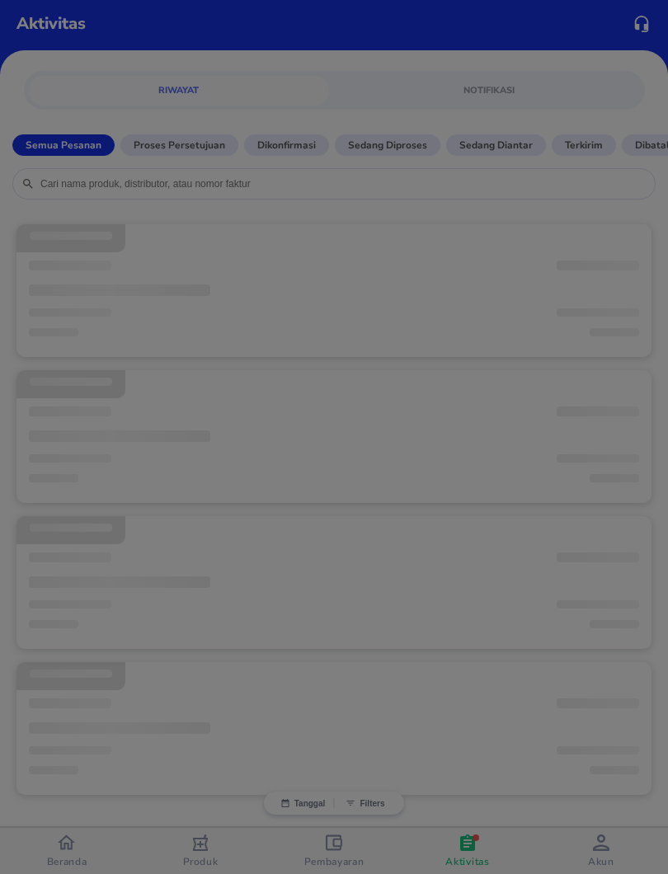
scroll to position [7, 0]
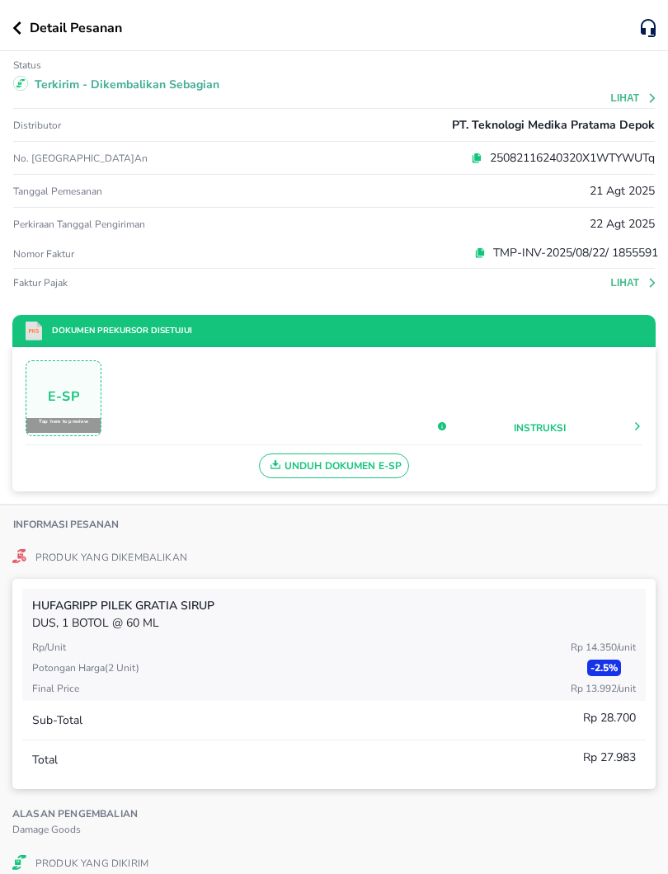
click at [622, 101] on button "Lihat" at bounding box center [634, 98] width 47 height 12
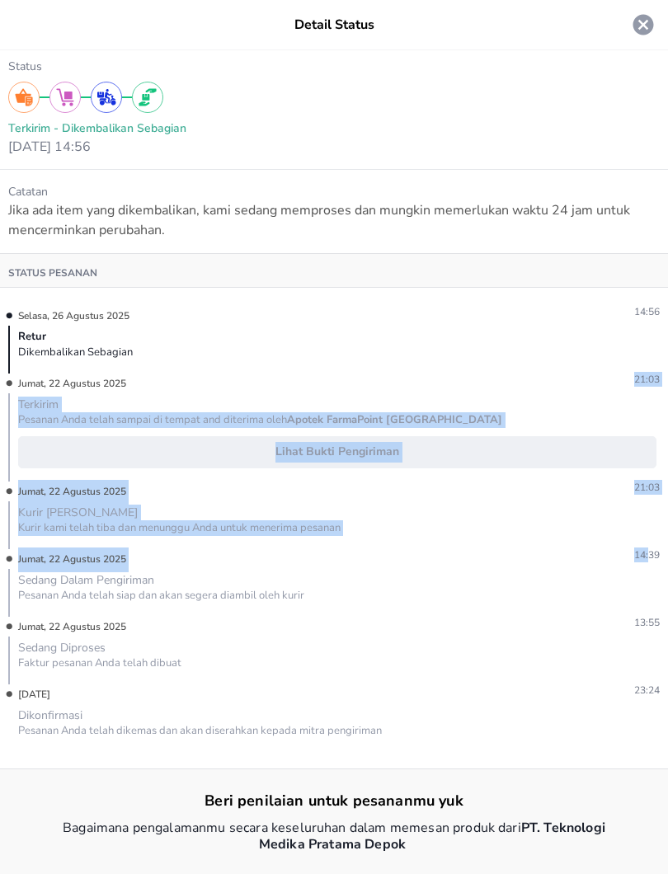
drag, startPoint x: 631, startPoint y: 378, endPoint x: 647, endPoint y: 556, distance: 179.6
click at [647, 558] on div "[DATE] 14:56 Retur Dikembalikan Sebagian [DATE] 21:03 Terkirim Pesanan Anda tel…" at bounding box center [334, 528] width 668 height 481
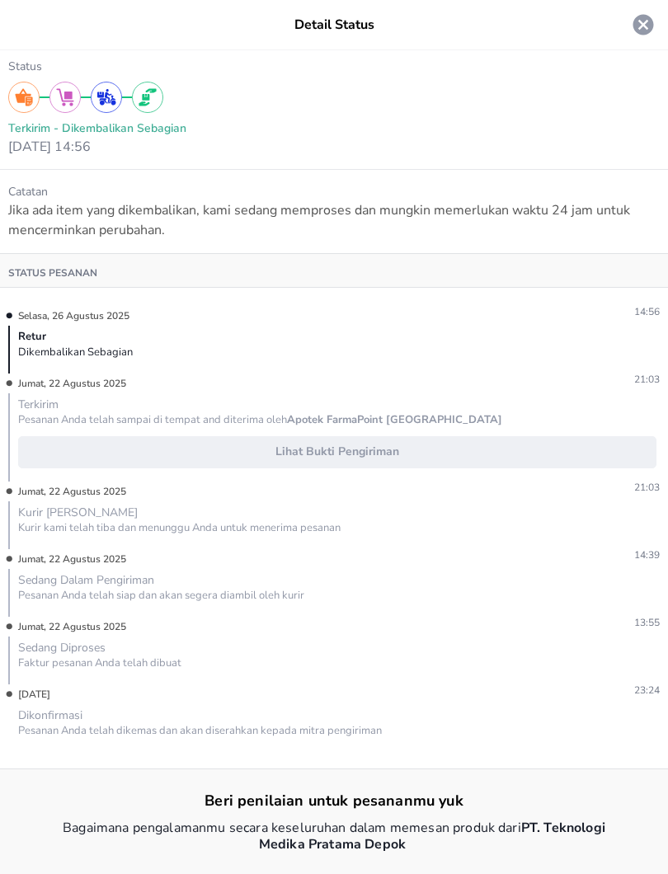
click at [642, 27] on icon at bounding box center [643, 25] width 21 height 21
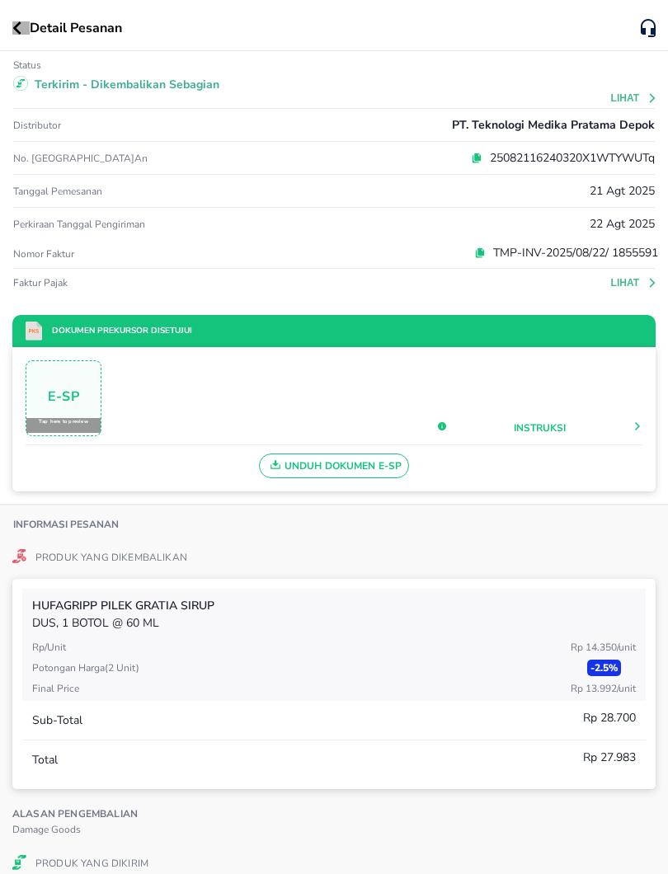
click at [19, 31] on icon "button" at bounding box center [17, 27] width 8 height 13
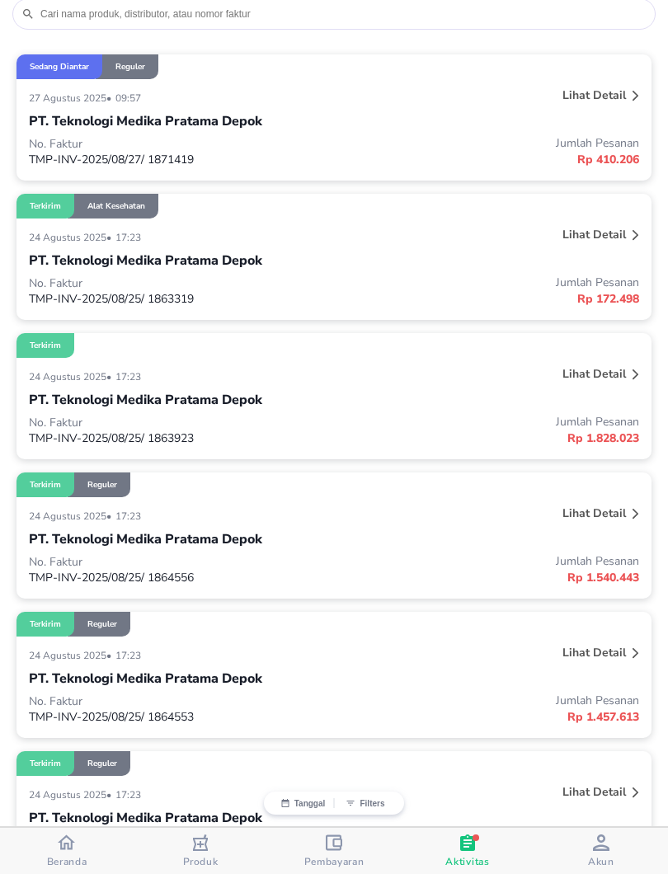
scroll to position [171, 0]
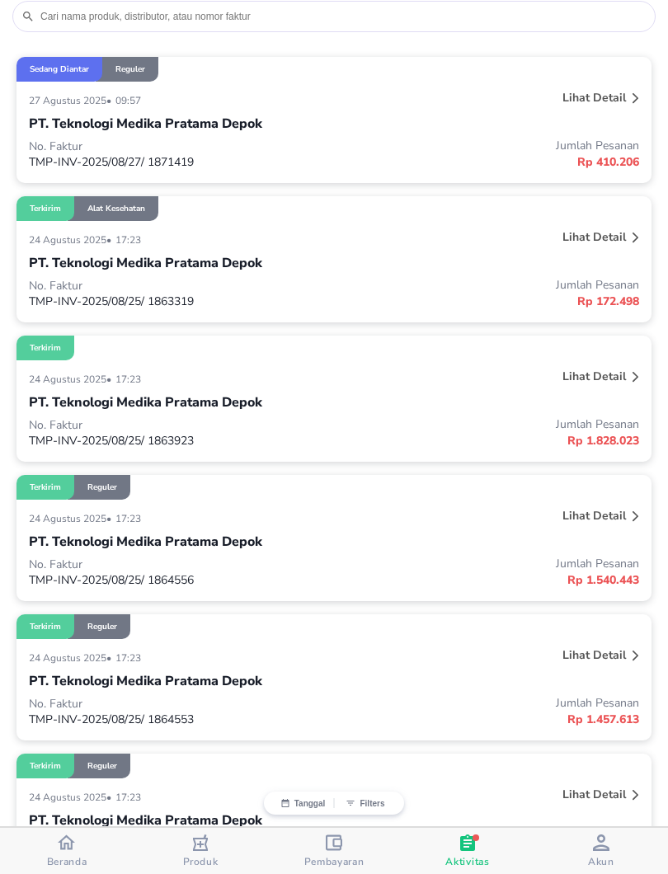
click at [575, 248] on div "Lihat detail" at bounding box center [594, 237] width 70 height 22
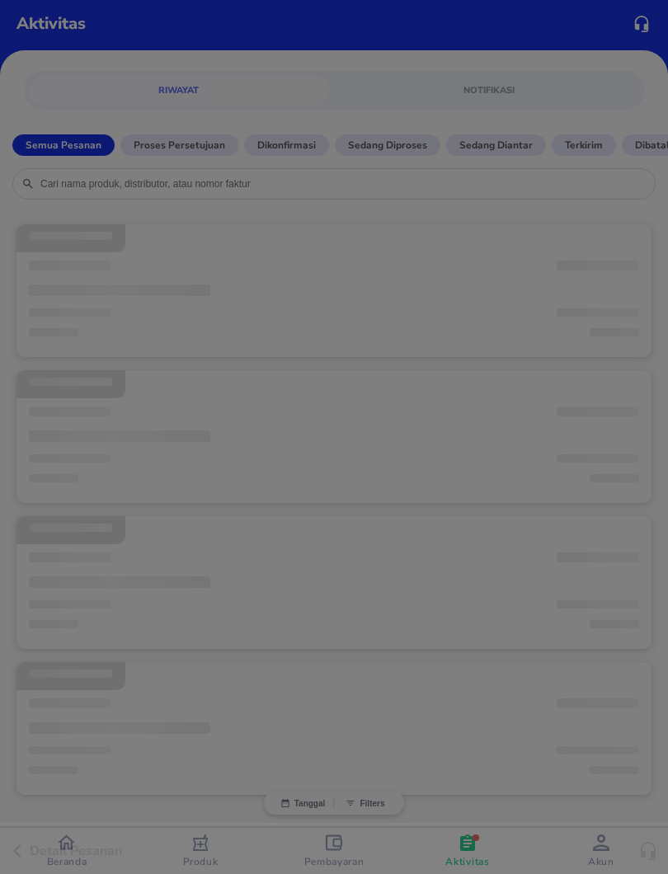
scroll to position [7, 0]
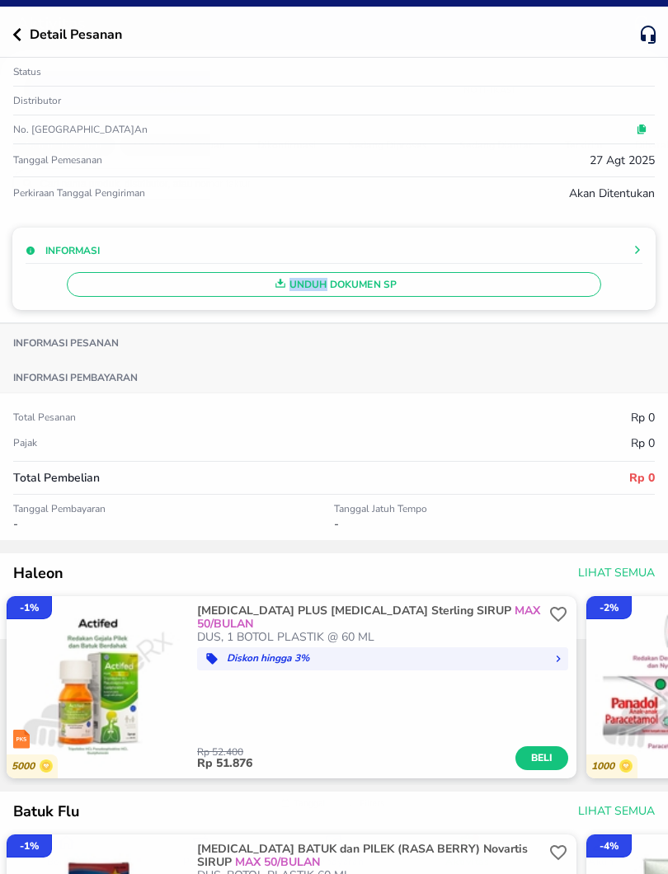
click at [576, 242] on div "Informasi Unduh Dokumen SP" at bounding box center [334, 266] width 668 height 114
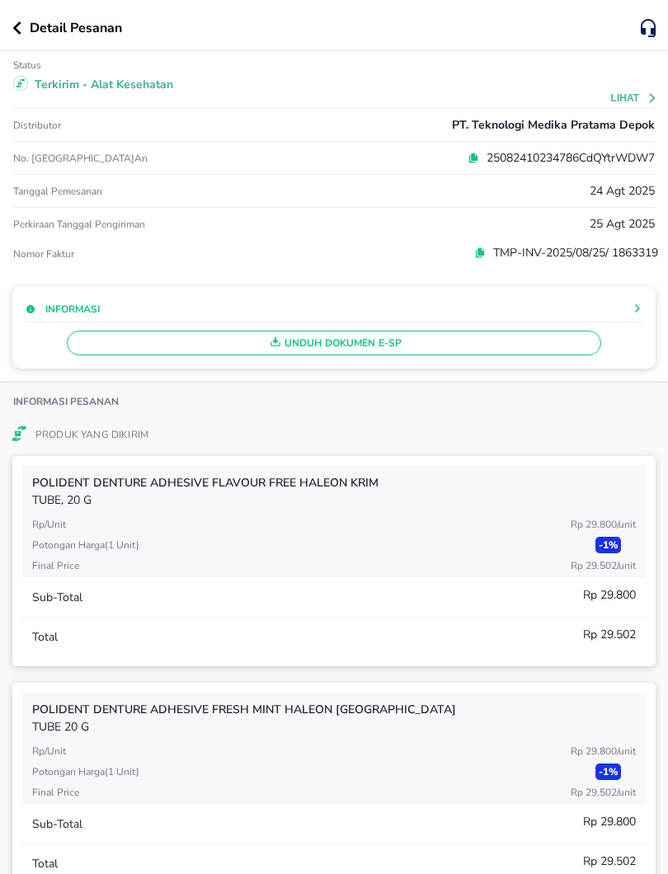
click at [613, 98] on button "Lihat" at bounding box center [634, 98] width 47 height 12
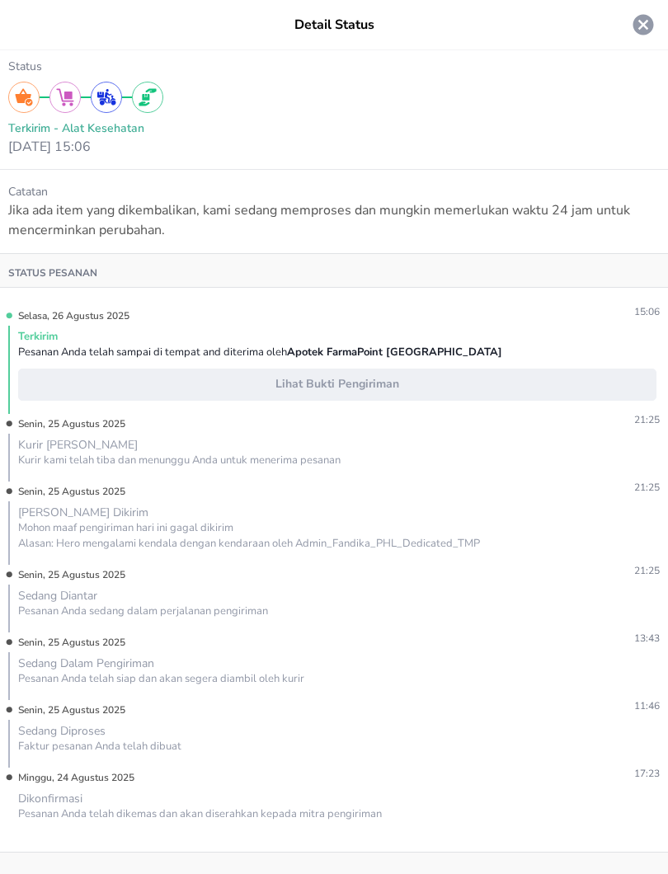
drag, startPoint x: 636, startPoint y: 380, endPoint x: 659, endPoint y: 380, distance: 23.1
click at [659, 380] on div "[DATE] 15:06 Terkirim Pesanan Anda telah sampai di tempat and diterima oleh Apo…" at bounding box center [334, 570] width 668 height 564
click at [556, 326] on p "15:06" at bounding box center [394, 316] width 530 height 25
